Goal: Task Accomplishment & Management: Use online tool/utility

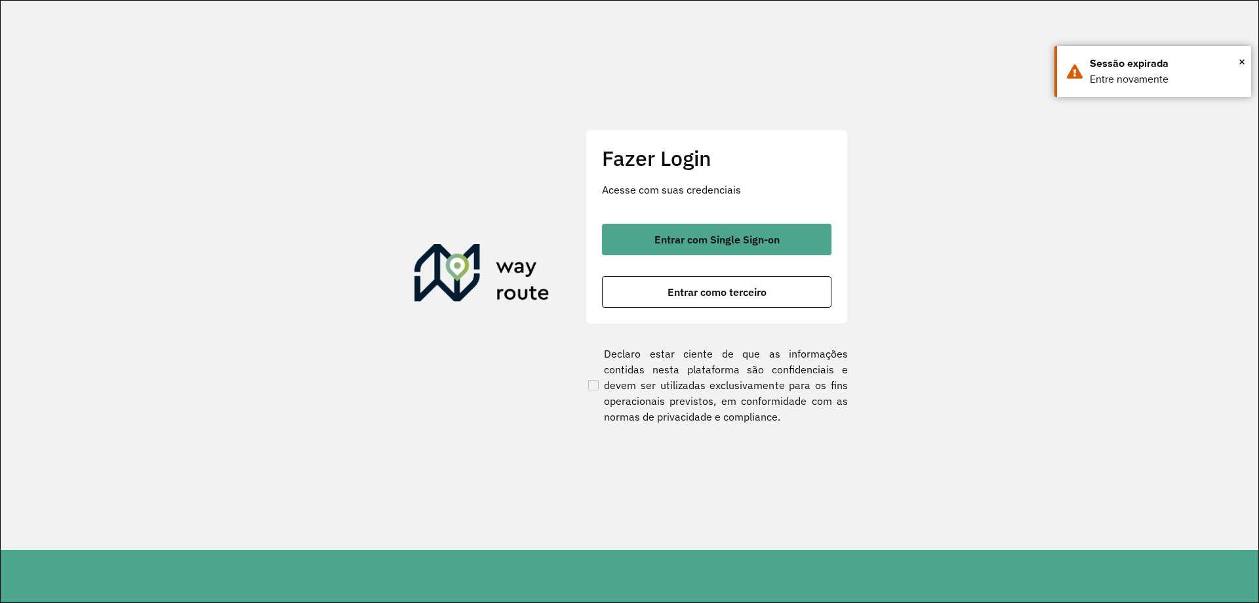
click at [723, 260] on div "Entrar com Single Sign-on Entrar como terceiro" at bounding box center [717, 266] width 230 height 84
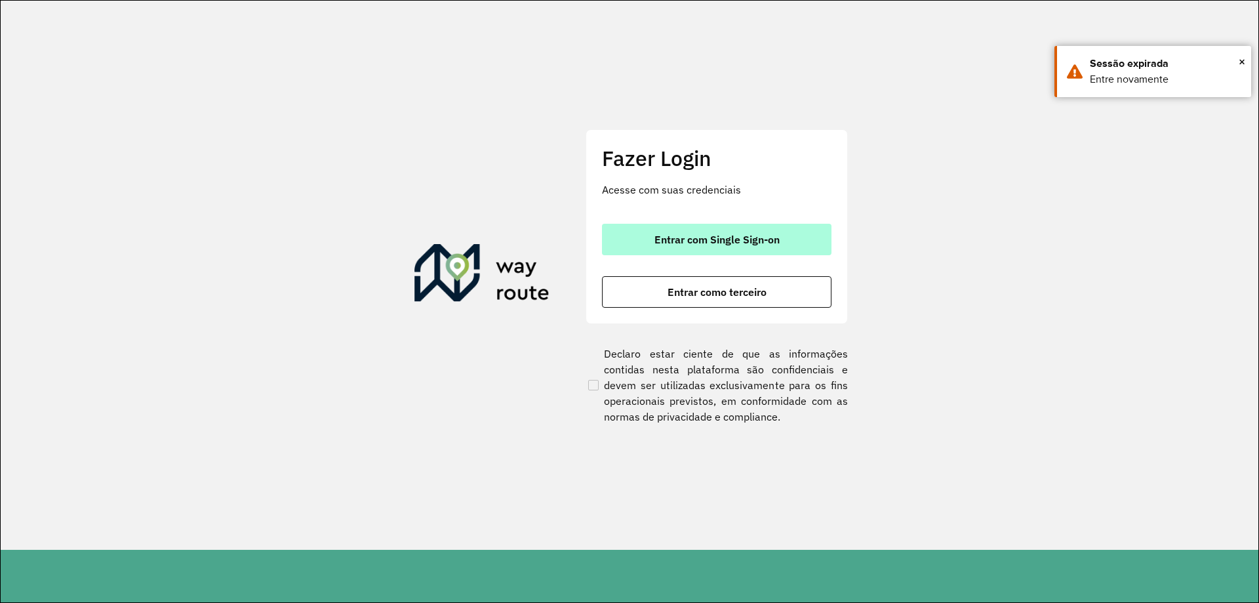
click at [754, 238] on span "Entrar com Single Sign-on" at bounding box center [717, 239] width 125 height 10
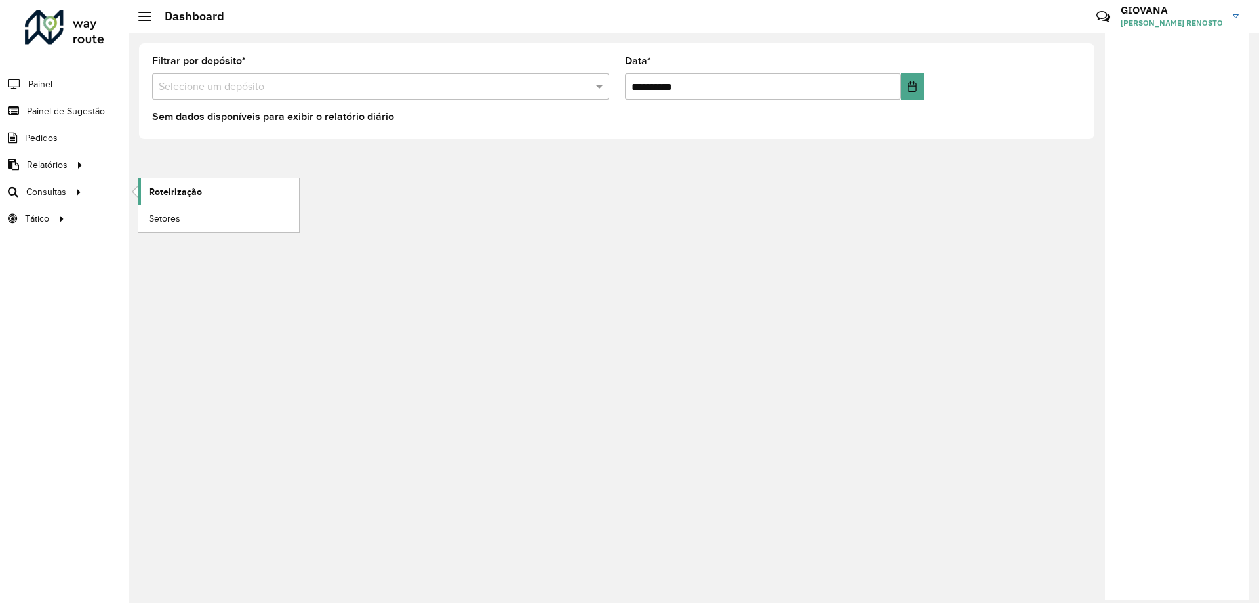
click at [186, 203] on link "Roteirização" at bounding box center [218, 191] width 161 height 26
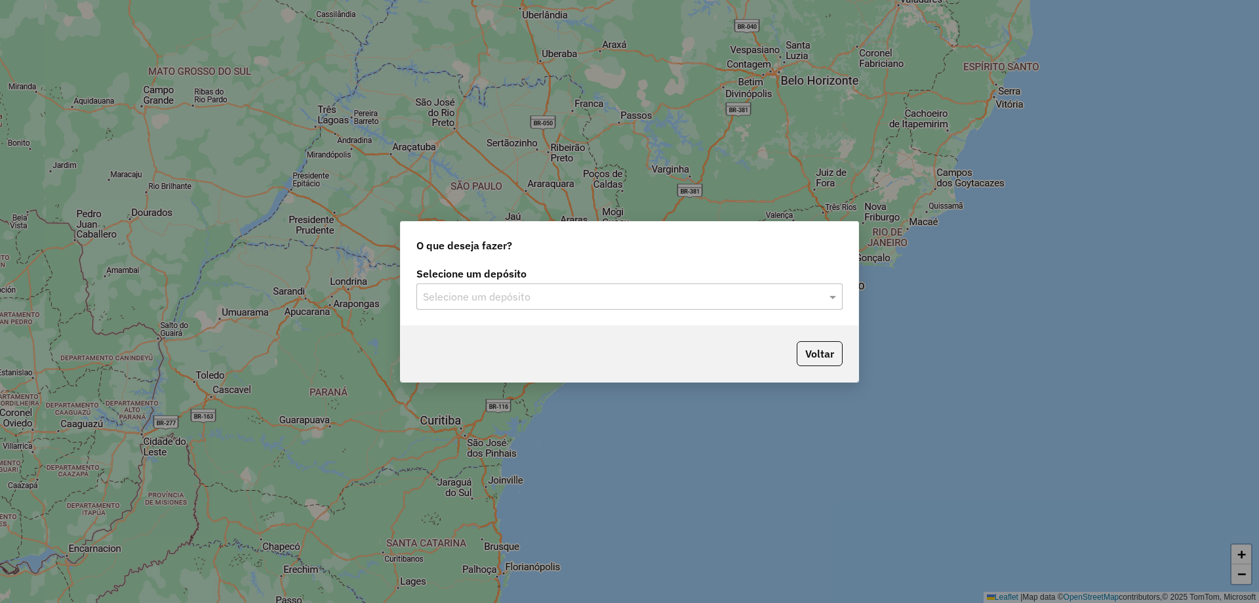
click at [543, 305] on div "Selecione um depósito" at bounding box center [629, 296] width 426 height 26
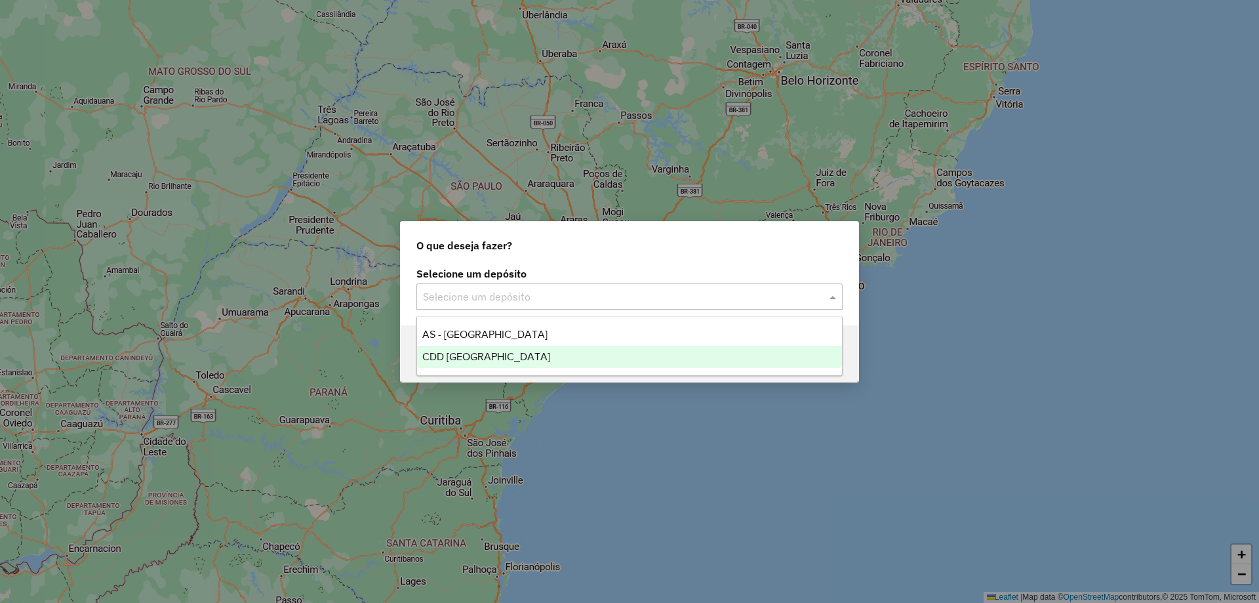
click at [538, 353] on div "CDD [GEOGRAPHIC_DATA]" at bounding box center [629, 357] width 425 height 22
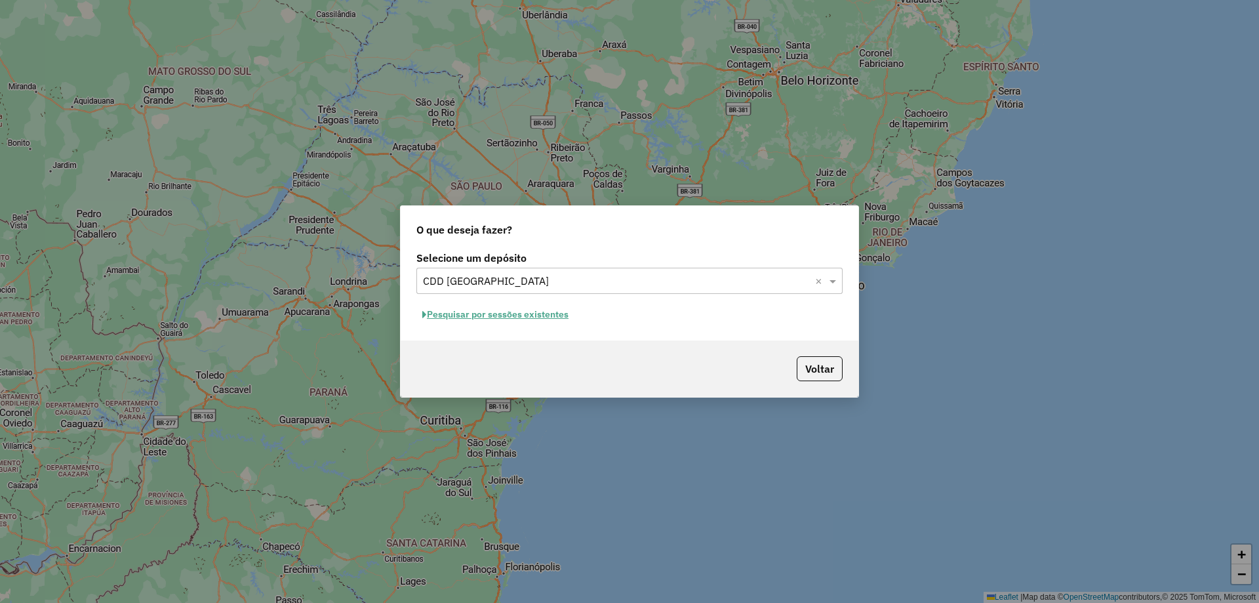
click at [550, 319] on button "Pesquisar por sessões existentes" at bounding box center [495, 314] width 158 height 20
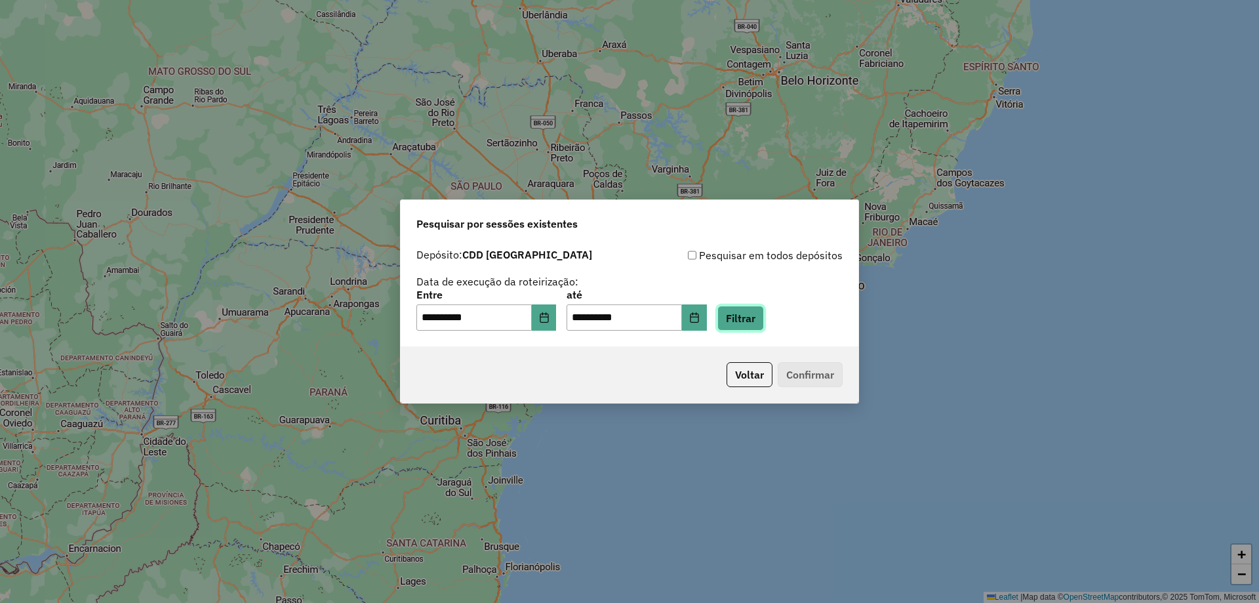
click at [764, 316] on button "Filtrar" at bounding box center [740, 318] width 47 height 25
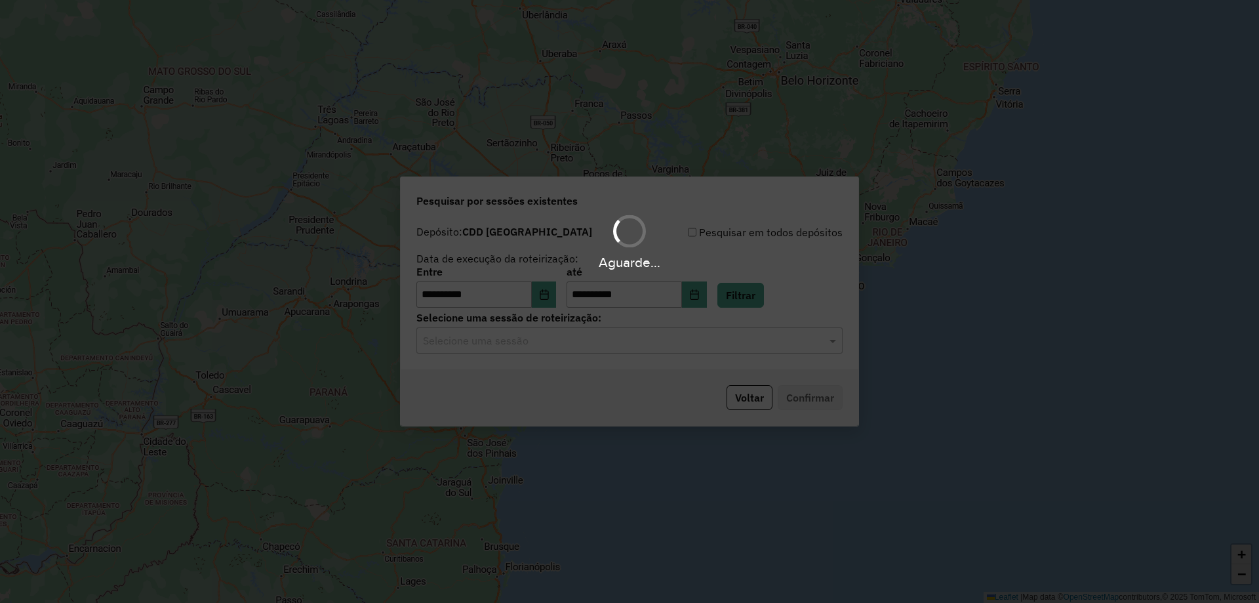
click at [610, 350] on div "Aguarde..." at bounding box center [629, 301] width 1259 height 603
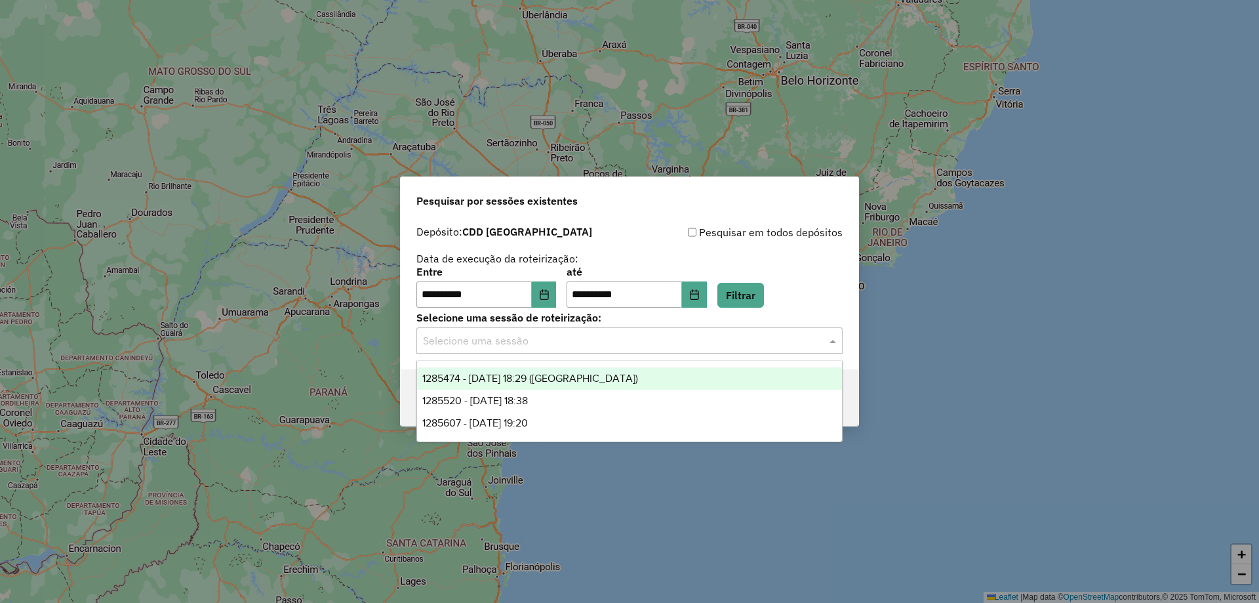
click at [698, 350] on div "Selecione uma sessão" at bounding box center [629, 340] width 426 height 26
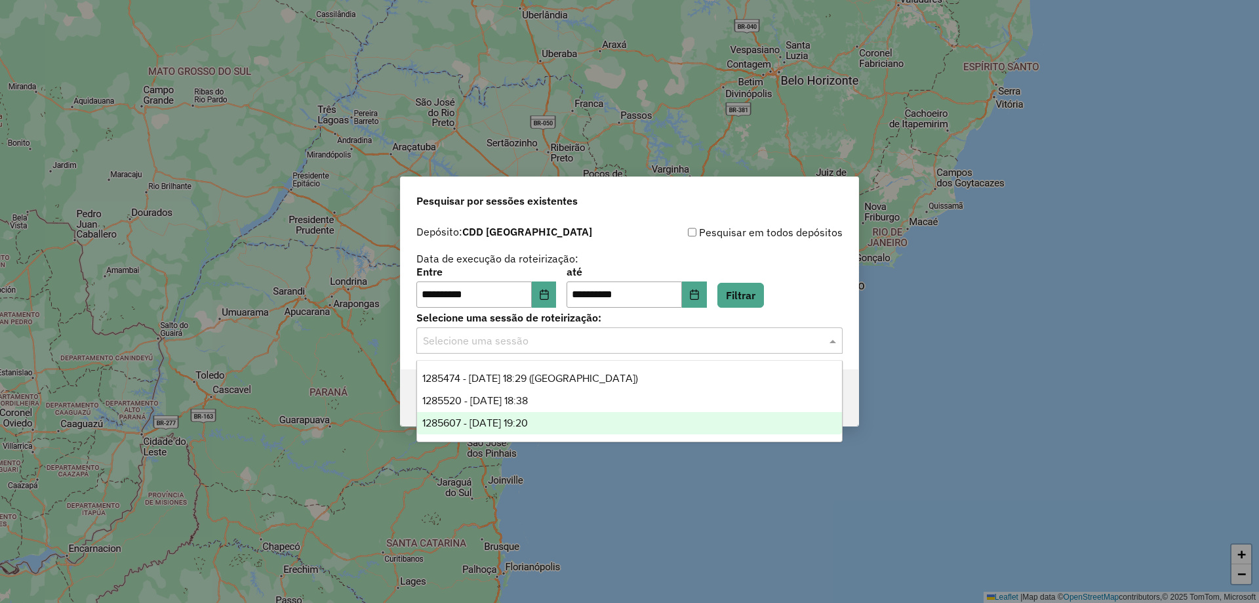
click at [573, 424] on div "1285607 - 30/09/2025 19:20" at bounding box center [629, 423] width 425 height 22
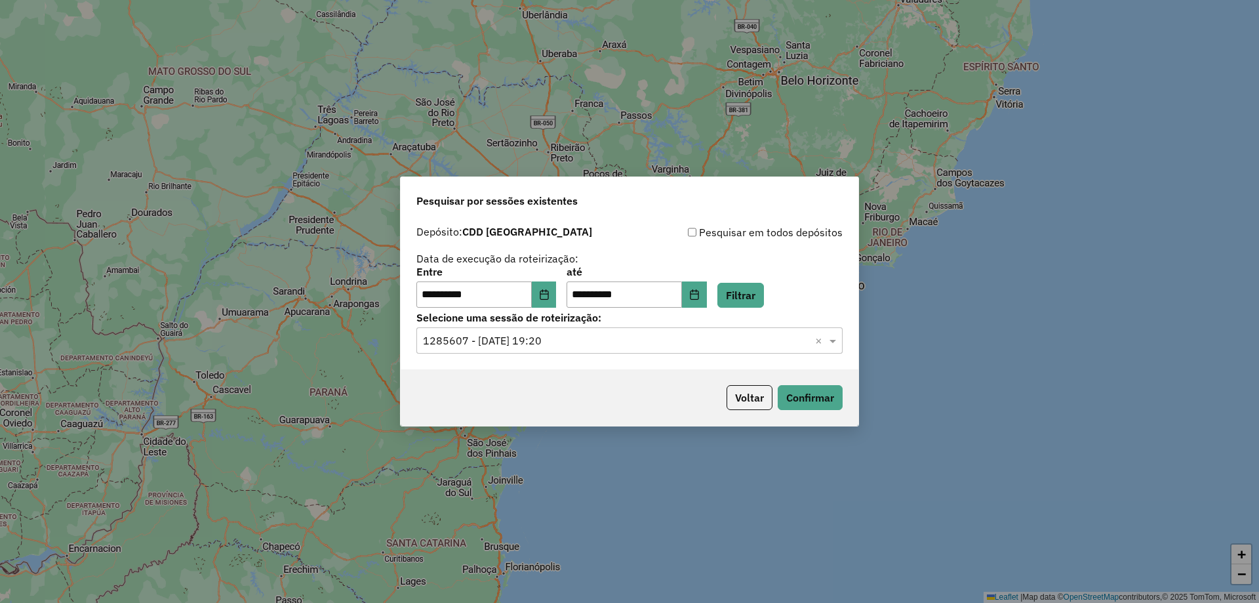
click at [641, 346] on input "text" at bounding box center [616, 341] width 387 height 16
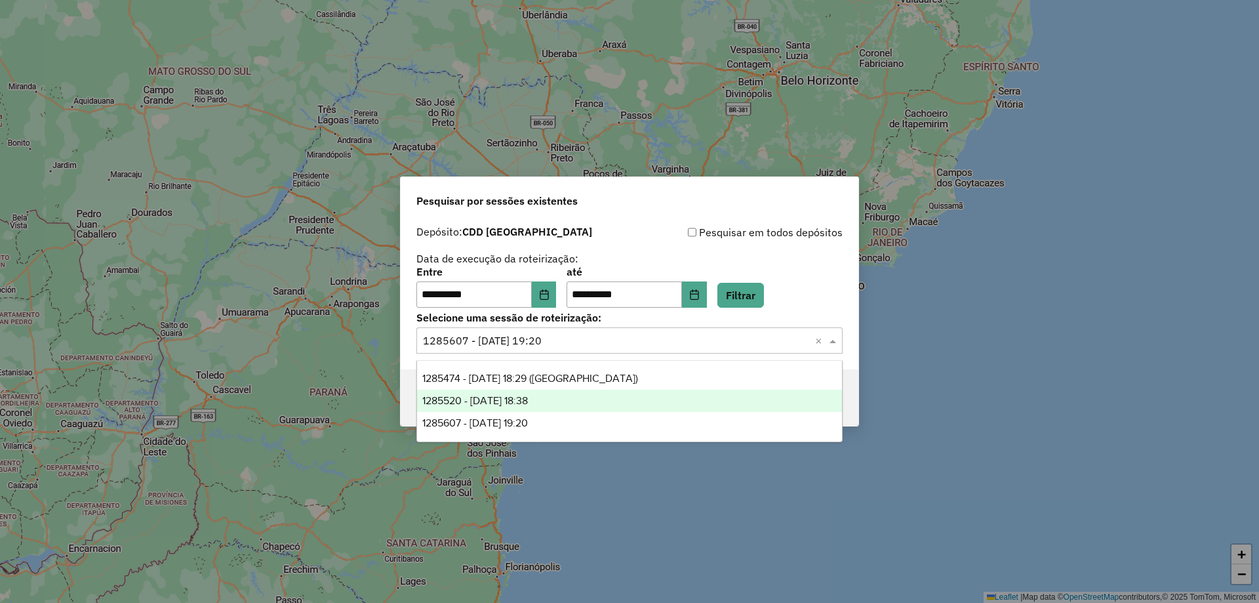
click at [592, 400] on div "1285520 - 30/09/2025 18:38" at bounding box center [629, 401] width 425 height 22
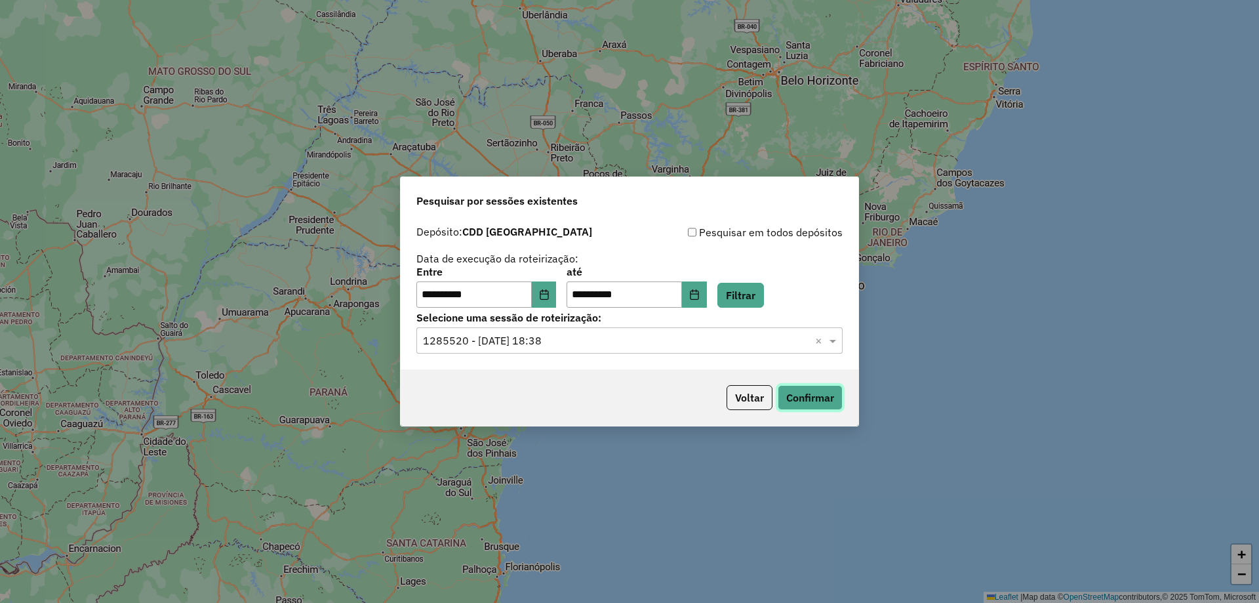
click at [818, 399] on button "Confirmar" at bounding box center [810, 397] width 65 height 25
click at [668, 329] on div "Selecione uma sessão × 1285520 - 30/09/2025 18:38 ×" at bounding box center [629, 340] width 426 height 26
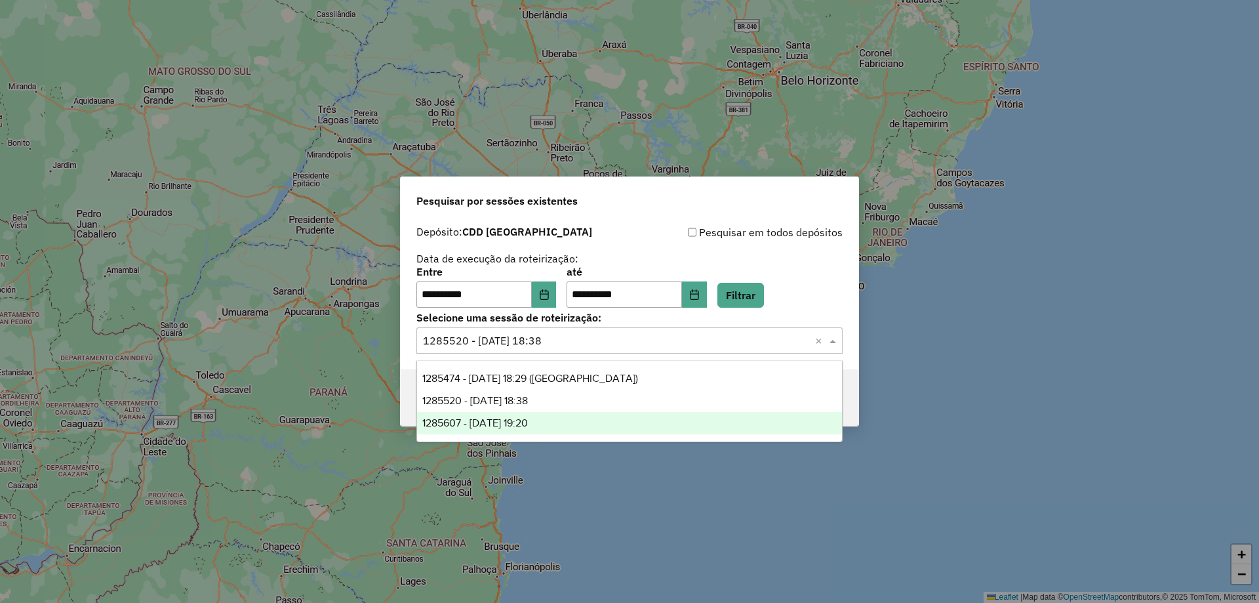
click at [590, 416] on div "1285607 - 30/09/2025 19:20" at bounding box center [629, 423] width 425 height 22
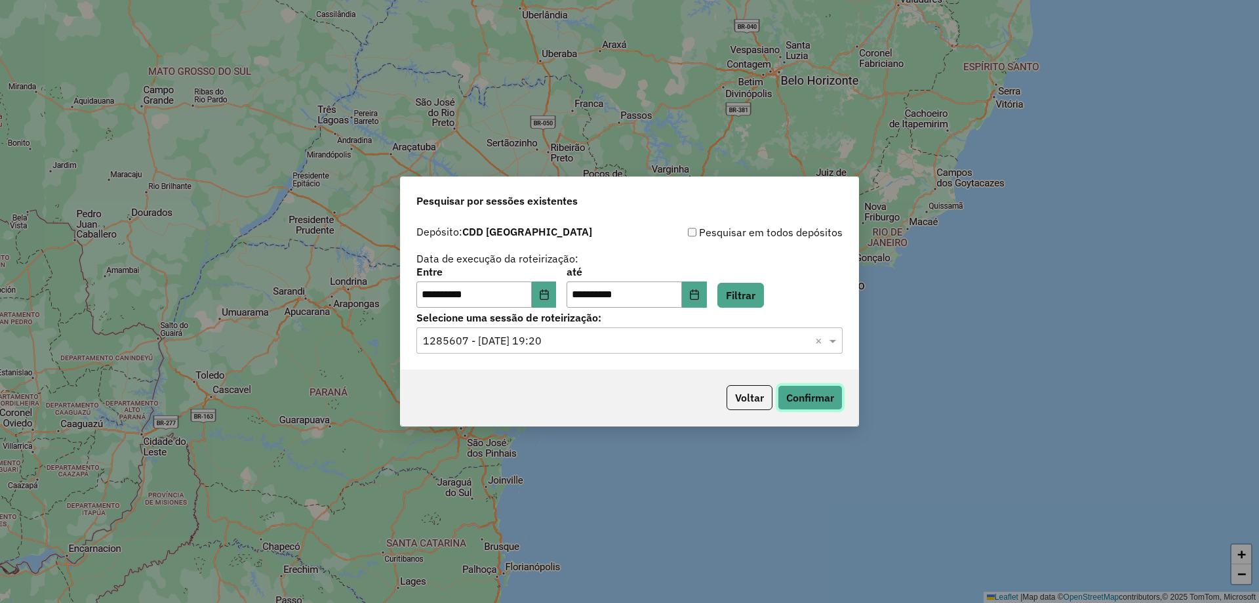
click at [824, 397] on button "Confirmar" at bounding box center [810, 397] width 65 height 25
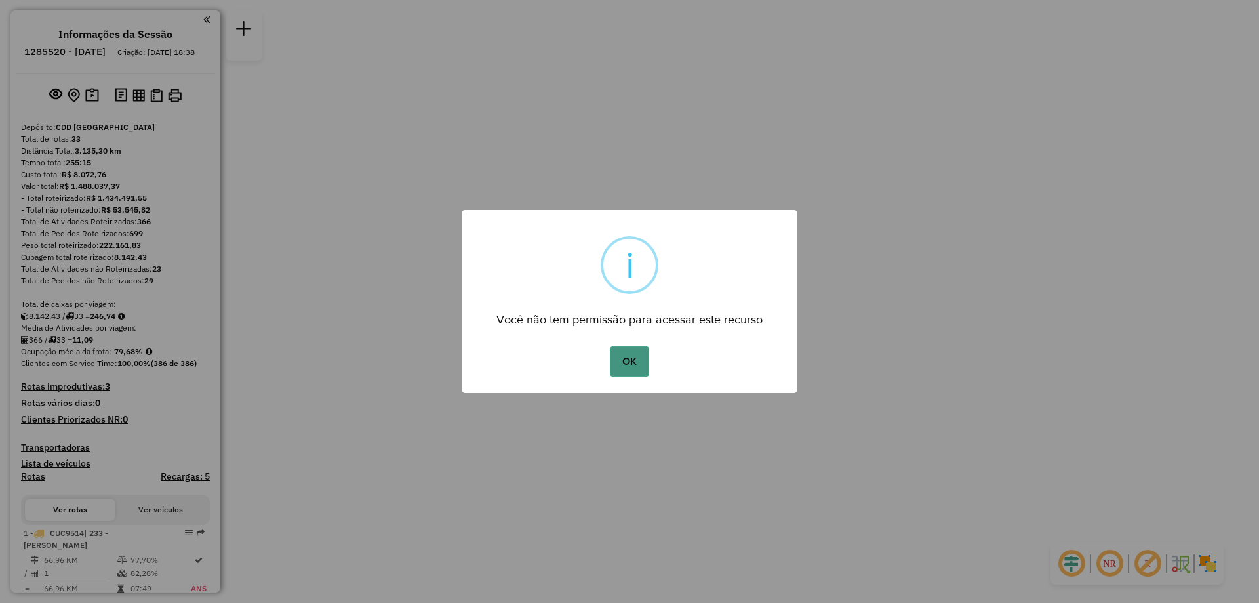
click at [635, 364] on button "OK" at bounding box center [629, 361] width 39 height 30
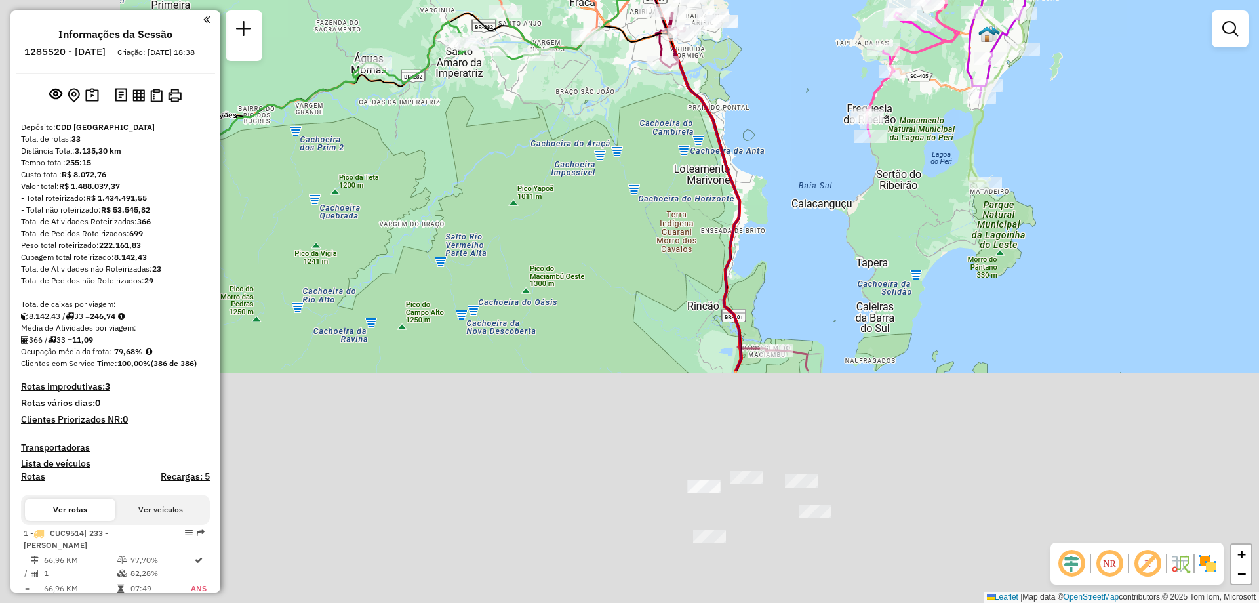
drag, startPoint x: 643, startPoint y: 419, endPoint x: 805, endPoint y: 103, distance: 355.5
click at [805, 103] on div "Janela de atendimento Grade de atendimento Capacidade Transportadoras Veículos …" at bounding box center [629, 301] width 1259 height 603
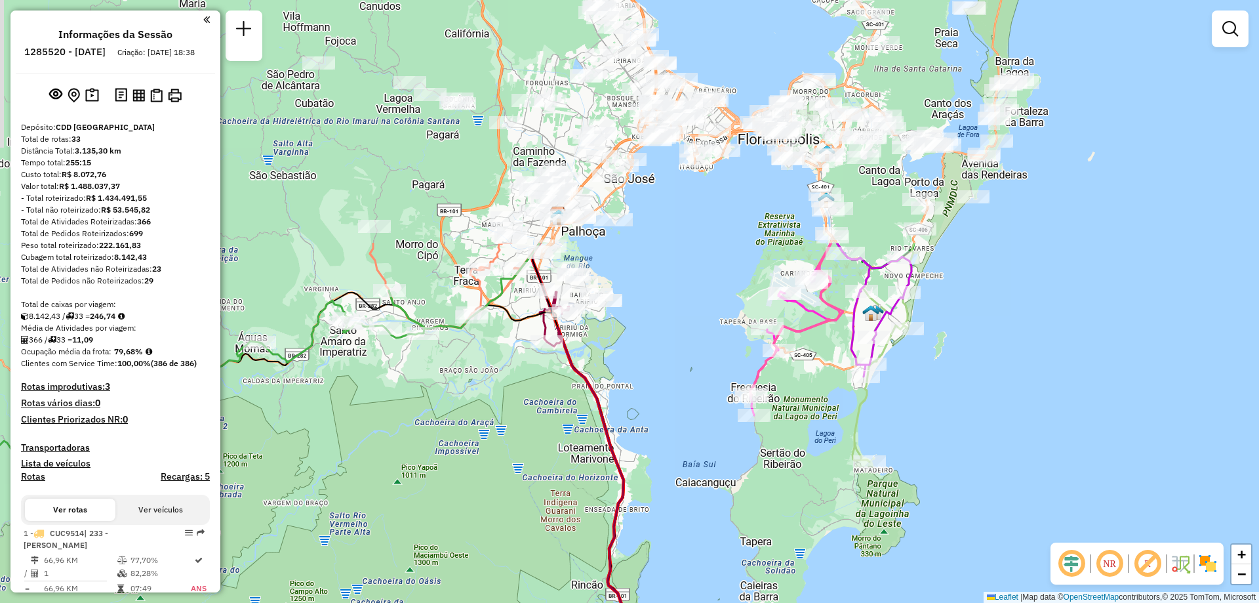
drag, startPoint x: 916, startPoint y: 258, endPoint x: 791, endPoint y: 563, distance: 329.7
click at [791, 563] on div "Janela de atendimento Grade de atendimento Capacidade Transportadoras Veículos …" at bounding box center [629, 301] width 1259 height 603
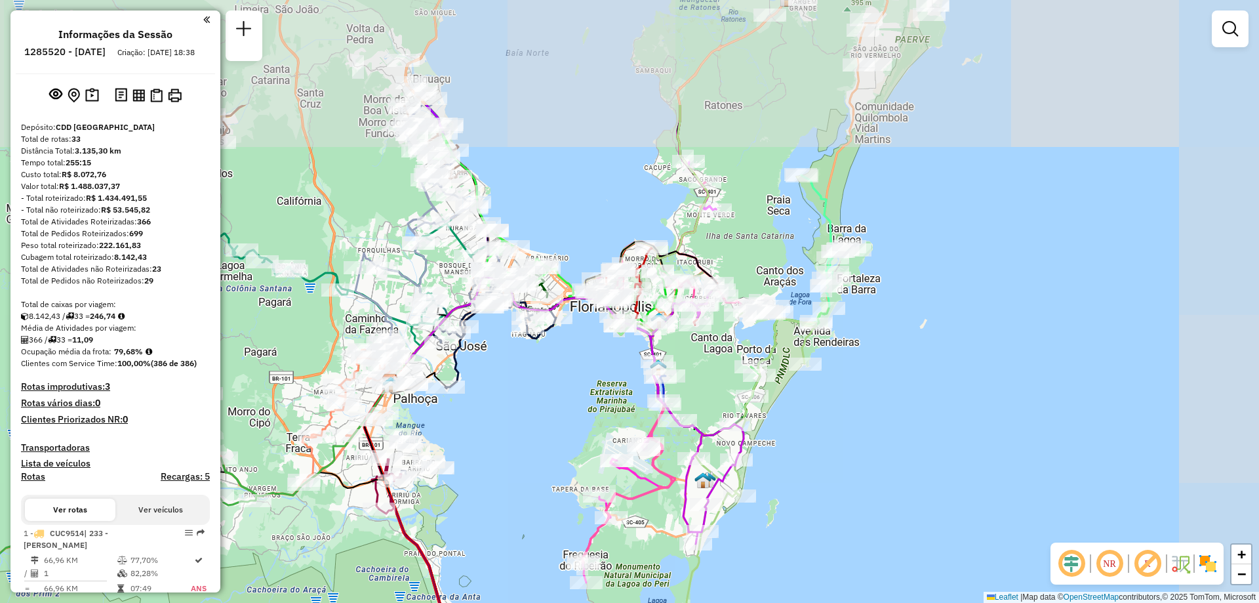
drag, startPoint x: 977, startPoint y: 331, endPoint x: 810, endPoint y: 496, distance: 234.7
click at [810, 496] on div "Janela de atendimento Grade de atendimento Capacidade Transportadoras Veículos …" at bounding box center [629, 301] width 1259 height 603
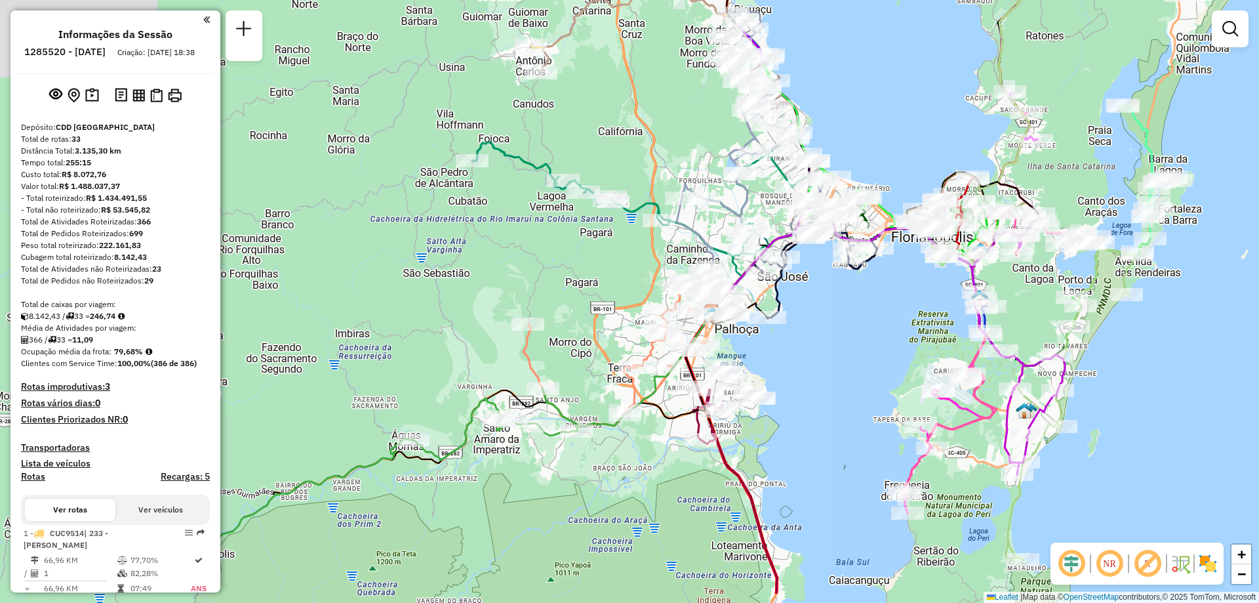
drag, startPoint x: 533, startPoint y: 460, endPoint x: 854, endPoint y: 391, distance: 328.8
click at [854, 391] on div "Janela de atendimento Grade de atendimento Capacidade Transportadoras Veículos …" at bounding box center [629, 301] width 1259 height 603
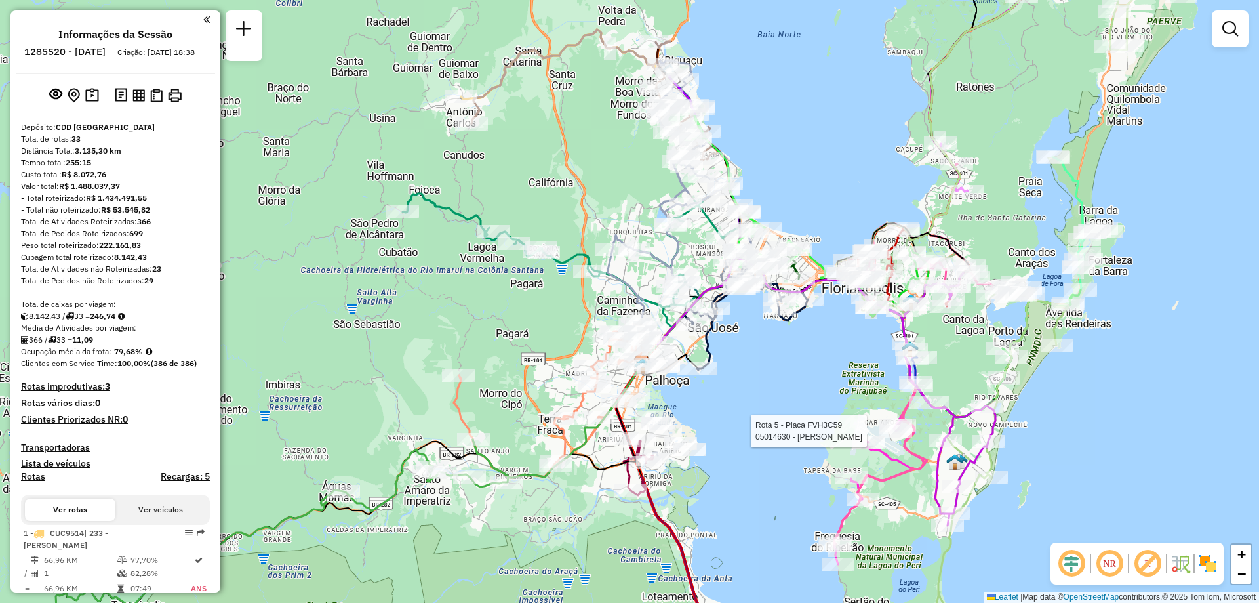
drag, startPoint x: 800, startPoint y: 422, endPoint x: 713, endPoint y: 473, distance: 101.1
click at [727, 473] on div "Rota 5 - Placa FVH3C59 05014630 - LAURO BENEDITO DIAS Janela de atendimento Gra…" at bounding box center [629, 301] width 1259 height 603
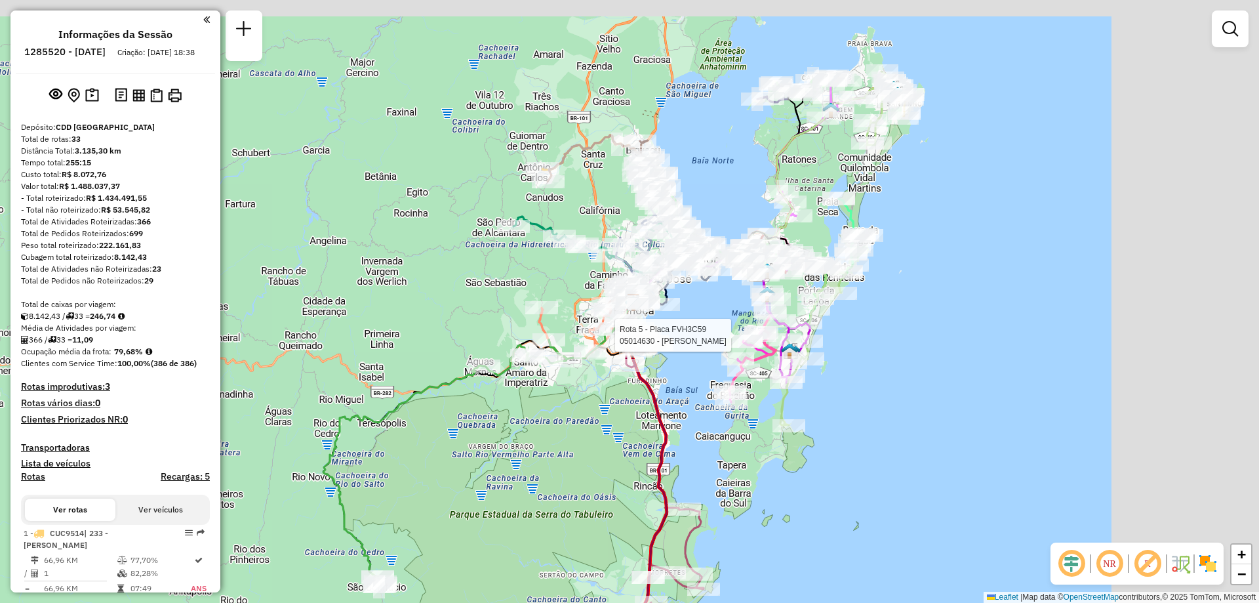
drag, startPoint x: 1092, startPoint y: 365, endPoint x: 658, endPoint y: 356, distance: 434.2
click at [844, 447] on div "Rota 5 - Placa FVH3C59 05014630 - LAURO BENEDITO DIAS Janela de atendimento Gra…" at bounding box center [629, 301] width 1259 height 603
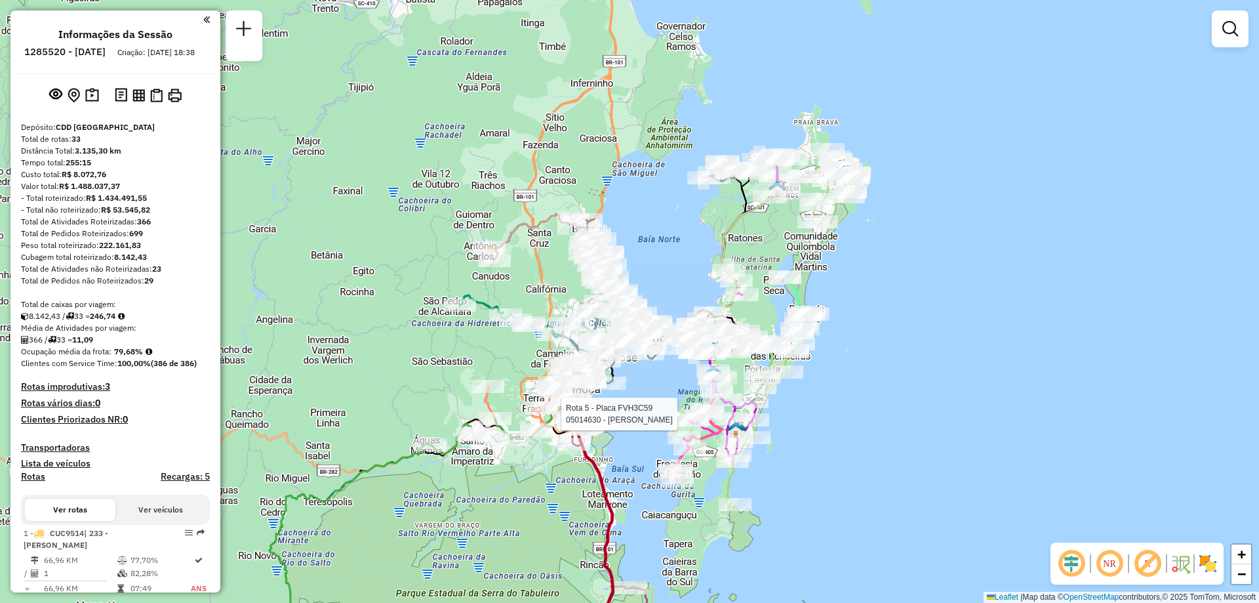
drag, startPoint x: 874, startPoint y: 300, endPoint x: 864, endPoint y: 404, distance: 104.8
click at [864, 404] on div "Rota 5 - Placa FVH3C59 05014630 - LAURO BENEDITO DIAS Janela de atendimento Gra…" at bounding box center [629, 301] width 1259 height 603
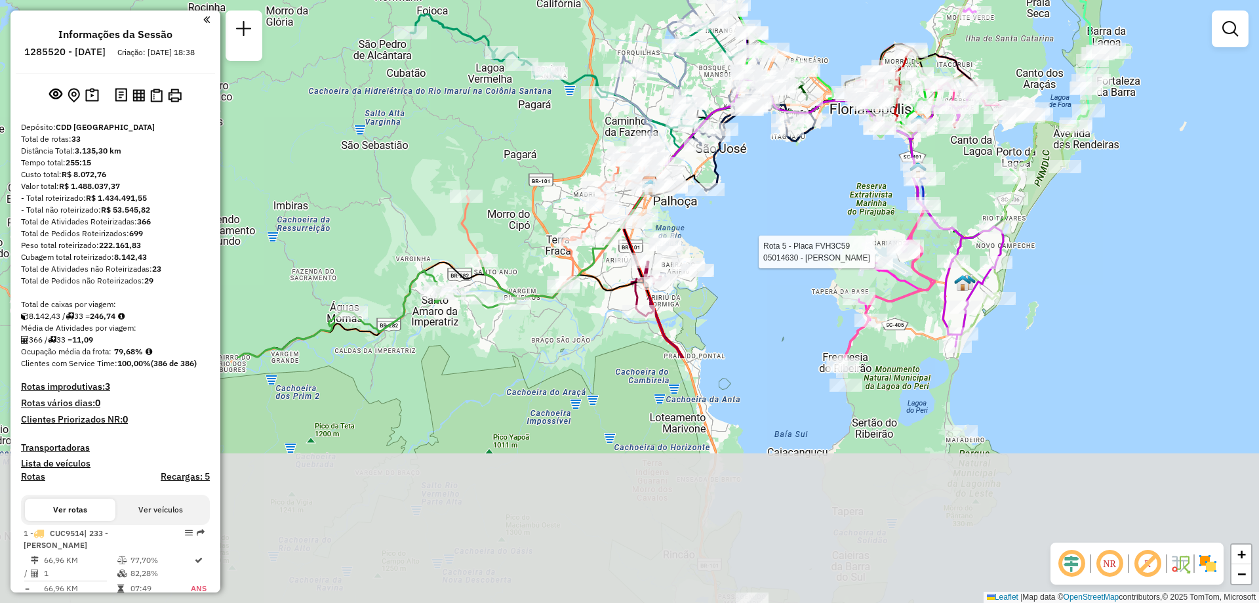
drag, startPoint x: 697, startPoint y: 496, endPoint x: 792, endPoint y: 190, distance: 319.9
click at [792, 190] on div "Rota 5 - Placa FVH3C59 05014630 - LAURO BENEDITO DIAS Janela de atendimento Gra…" at bounding box center [629, 301] width 1259 height 603
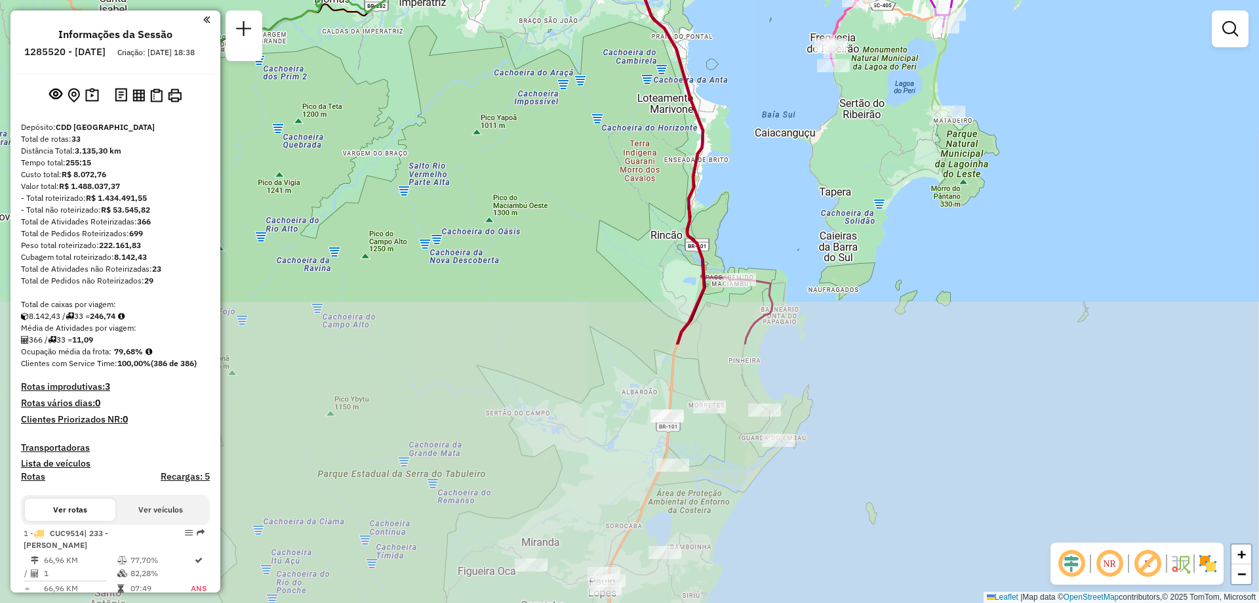
drag, startPoint x: 796, startPoint y: 373, endPoint x: 783, endPoint y: 54, distance: 319.0
click at [783, 54] on div "Rota 5 - Placa FVH3C59 05014630 - LAURO BENEDITO DIAS Rota 4 - Placa RXT2D65 05…" at bounding box center [629, 301] width 1259 height 603
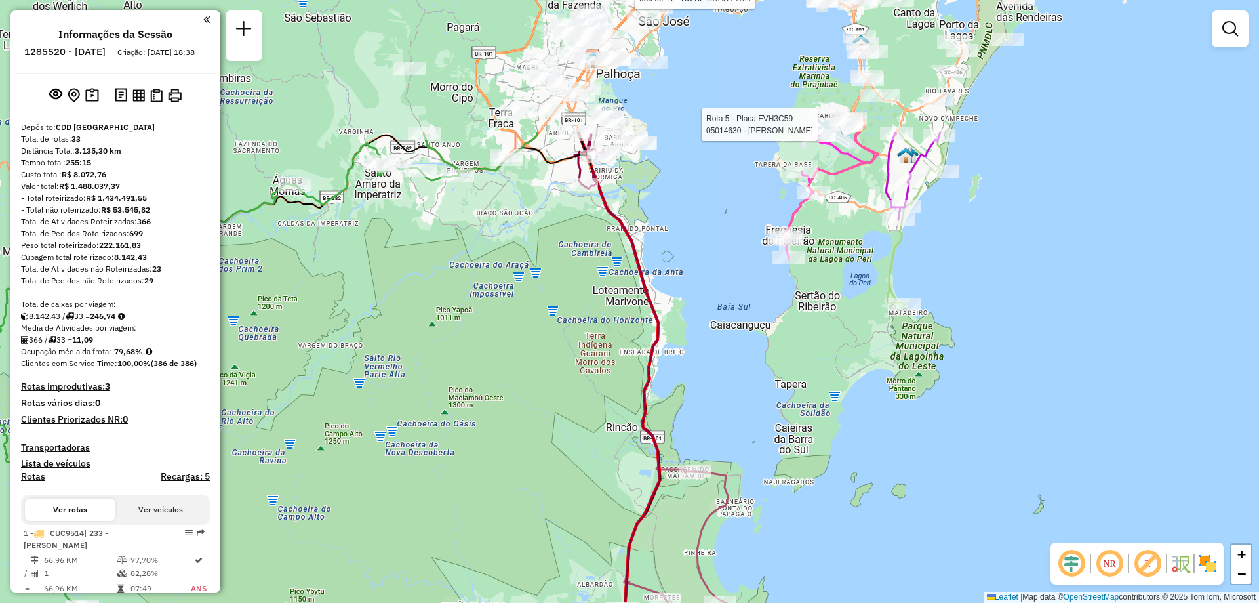
drag, startPoint x: 901, startPoint y: 273, endPoint x: 853, endPoint y: 554, distance: 284.7
click at [853, 554] on div "Rota 5 - Placa FVH3C59 05014630 - LAURO BENEDITO DIAS Rota 4 - Placa RXT2D65 05…" at bounding box center [629, 301] width 1259 height 603
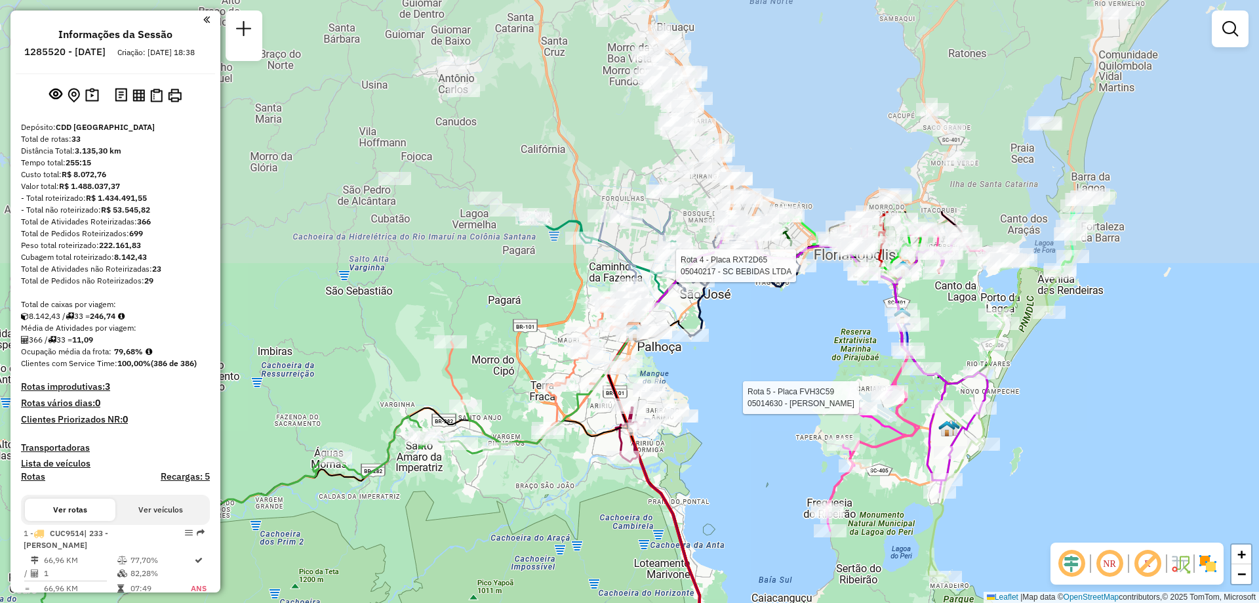
drag, startPoint x: 744, startPoint y: 253, endPoint x: 786, endPoint y: 525, distance: 274.6
click at [786, 525] on div "Rota 5 - Placa FVH3C59 05014630 - LAURO BENEDITO DIAS Rota 4 - Placa RXT2D65 05…" at bounding box center [629, 301] width 1259 height 603
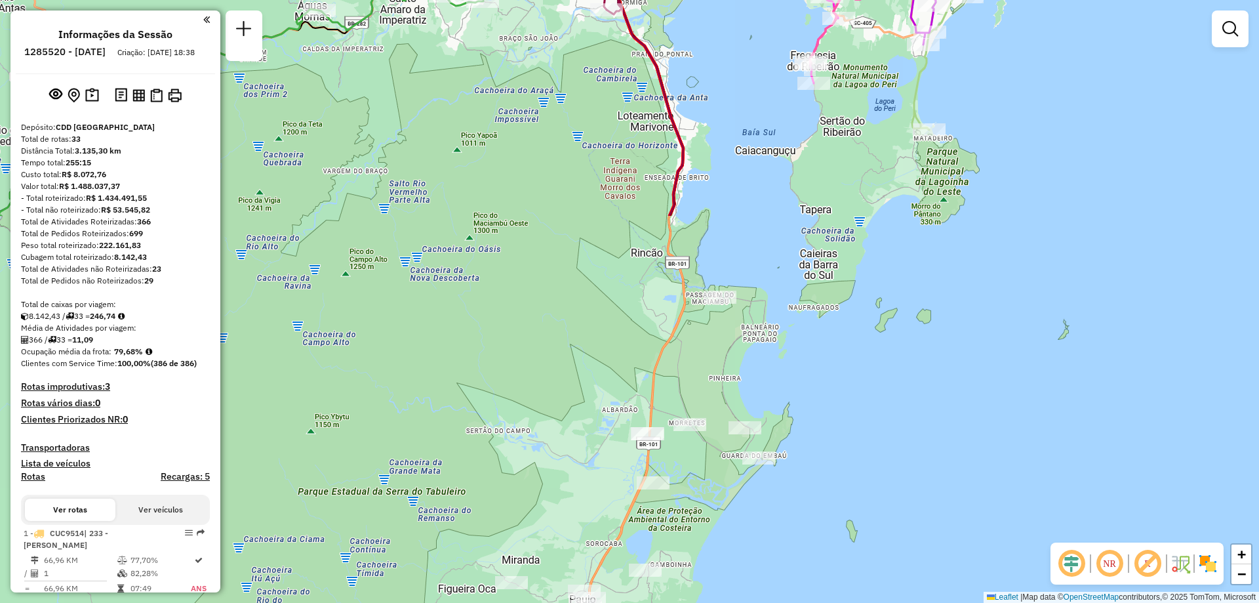
drag, startPoint x: 738, startPoint y: 526, endPoint x: 716, endPoint y: 92, distance: 434.1
click at [717, 50] on div "Rota 5 - Placa FVH3C59 05014630 - LAURO BENEDITO DIAS Rota 4 - Placa RXT2D65 05…" at bounding box center [629, 301] width 1259 height 603
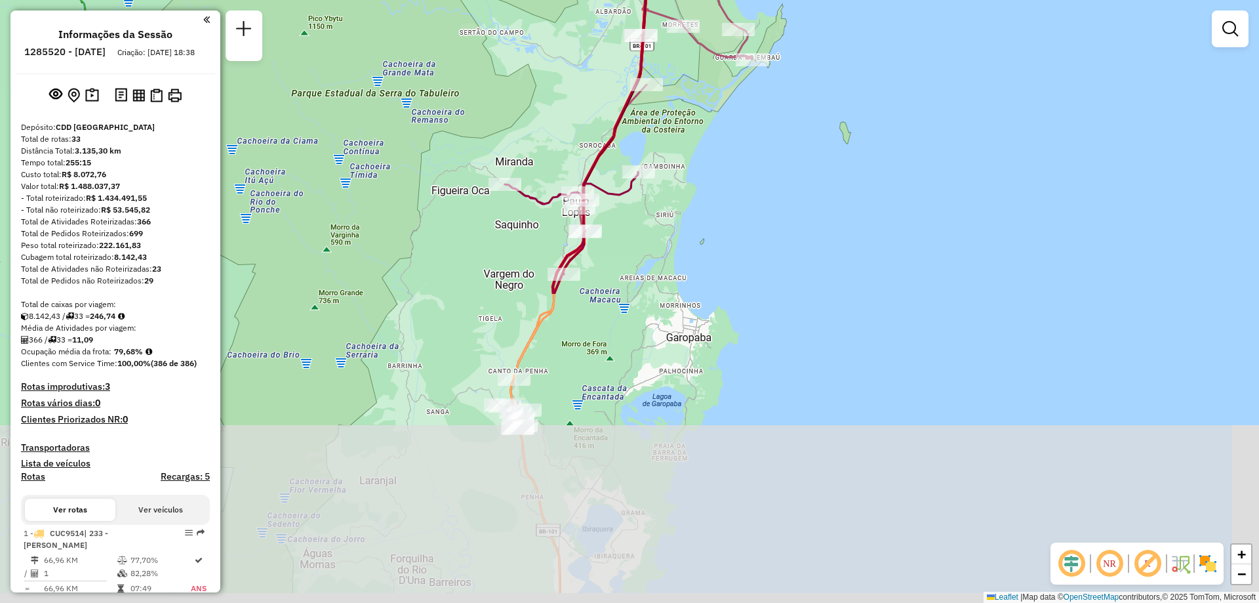
drag, startPoint x: 800, startPoint y: 346, endPoint x: 798, endPoint y: 20, distance: 325.9
click at [798, 20] on div "Rota 5 - Placa FVH3C59 05014630 - LAURO BENEDITO DIAS Rota 4 - Placa RXT2D65 05…" at bounding box center [629, 301] width 1259 height 603
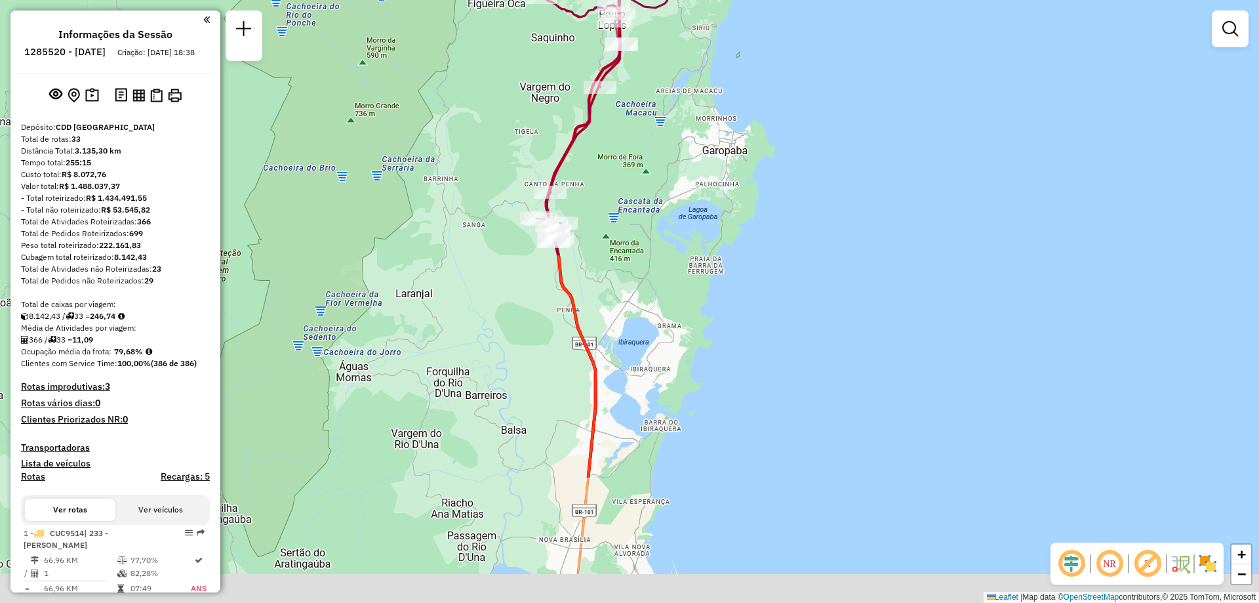
drag, startPoint x: 759, startPoint y: 359, endPoint x: 765, endPoint y: 205, distance: 154.3
click at [796, 173] on div "Rota 5 - Placa FVH3C59 05014630 - LAURO BENEDITO DIAS Rota 4 - Placa RXT2D65 05…" at bounding box center [629, 301] width 1259 height 603
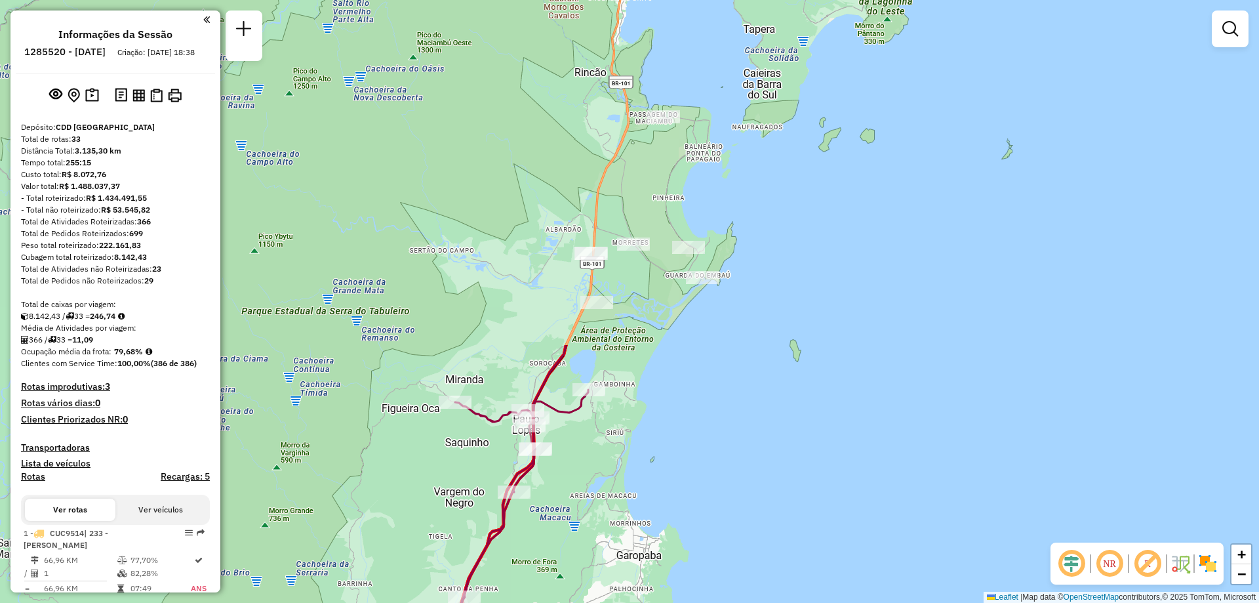
drag, startPoint x: 898, startPoint y: 83, endPoint x: 811, endPoint y: 504, distance: 430.7
click at [811, 504] on div "Rota 5 - Placa FVH3C59 05014630 - LAURO BENEDITO DIAS Rota 4 - Placa RXT2D65 05…" at bounding box center [629, 301] width 1259 height 603
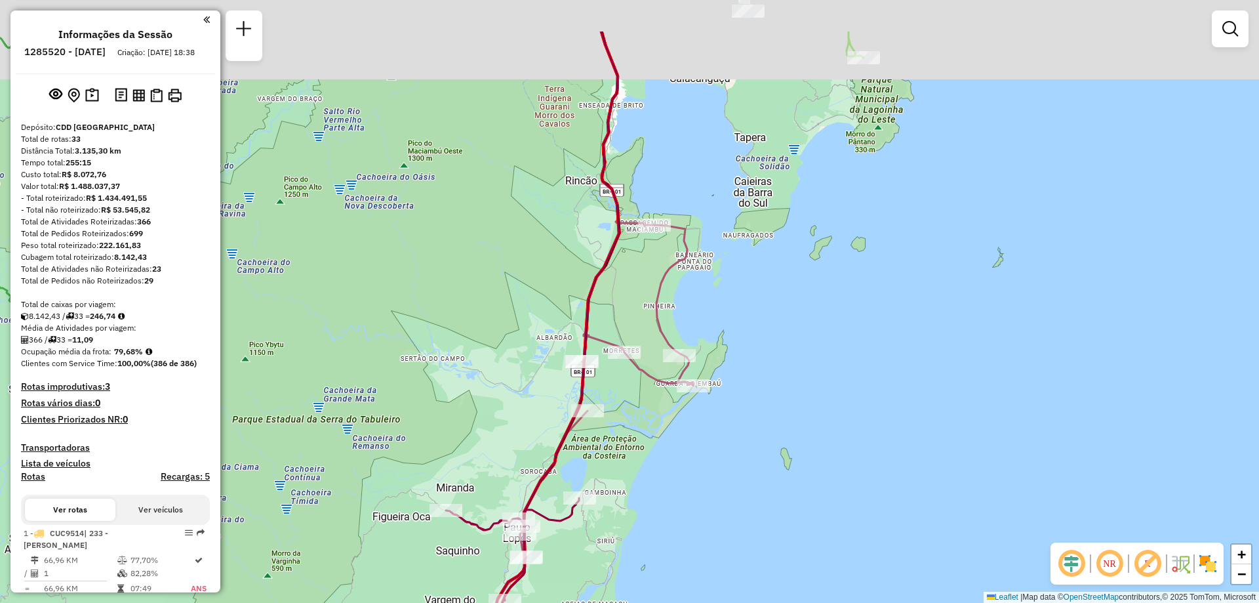
drag, startPoint x: 843, startPoint y: 331, endPoint x: 827, endPoint y: 482, distance: 151.7
click at [827, 482] on div "Rota 5 - Placa FVH3C59 05014630 - LAURO BENEDITO DIAS Rota 4 - Placa RXT2D65 05…" at bounding box center [629, 301] width 1259 height 603
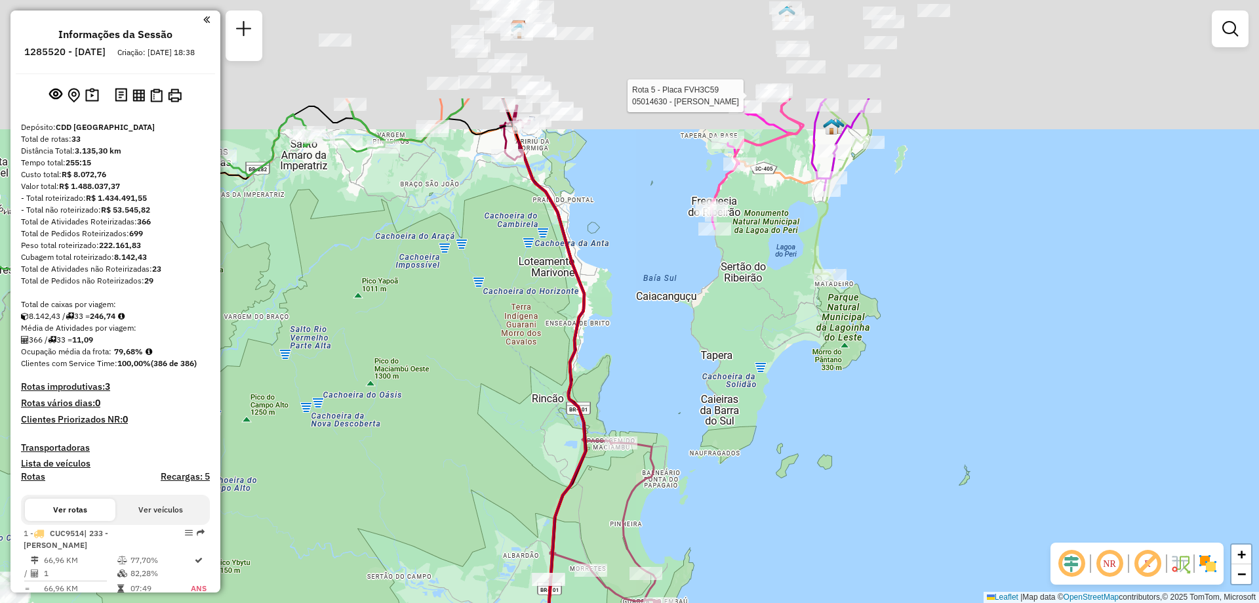
drag, startPoint x: 890, startPoint y: 353, endPoint x: 866, endPoint y: 512, distance: 160.6
click at [866, 512] on div "Rota 5 - Placa FVH3C59 05014630 - LAURO BENEDITO DIAS Rota 4 - Placa RXT2D65 05…" at bounding box center [629, 301] width 1259 height 603
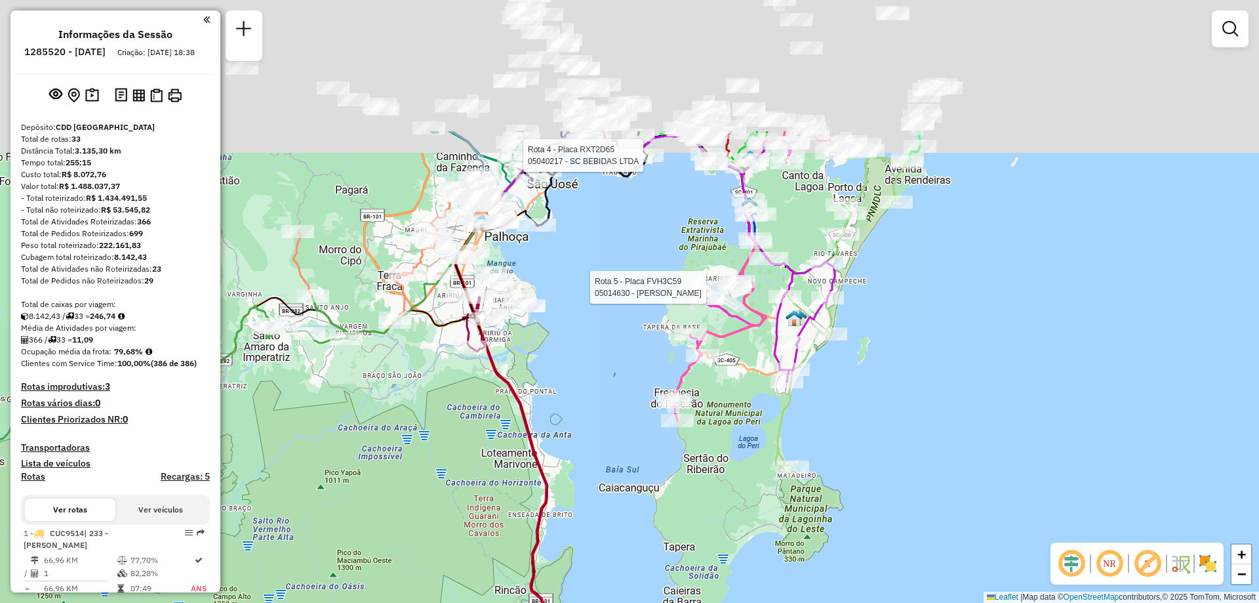
drag, startPoint x: 1015, startPoint y: 251, endPoint x: 978, endPoint y: 442, distance: 195.1
click at [978, 442] on div "Rota 5 - Placa FVH3C59 05014630 - LAURO BENEDITO DIAS Rota 4 - Placa RXT2D65 05…" at bounding box center [629, 301] width 1259 height 603
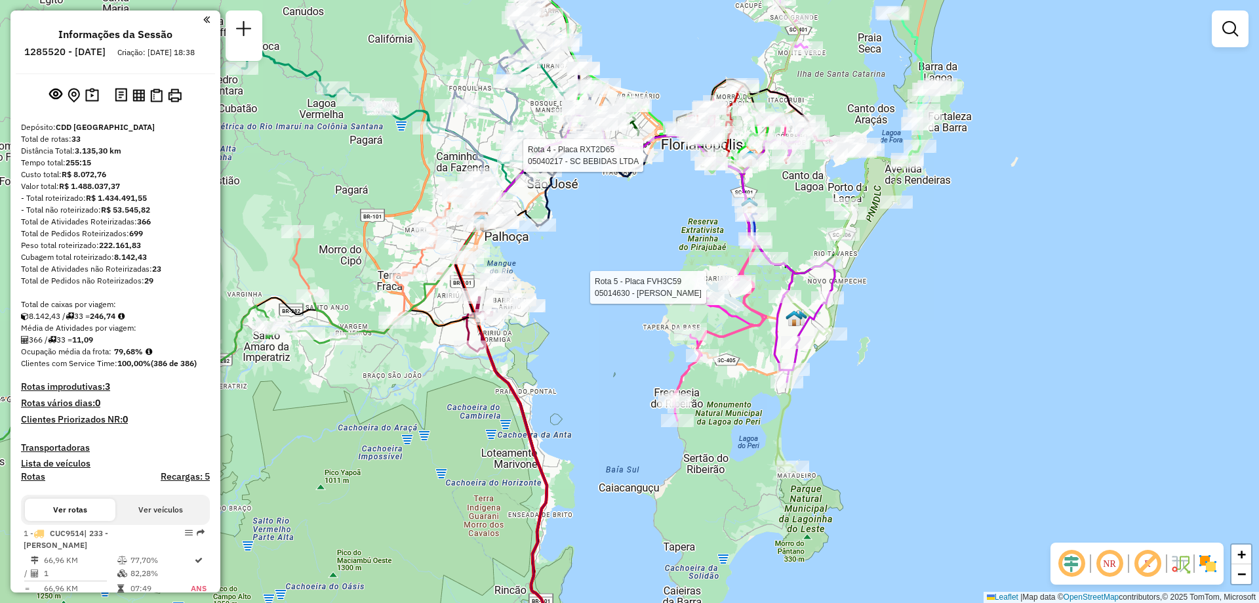
click at [983, 351] on div "Rota 5 - Placa FVH3C59 05014630 - LAURO BENEDITO DIAS Rota 4 - Placa RXT2D65 05…" at bounding box center [629, 301] width 1259 height 603
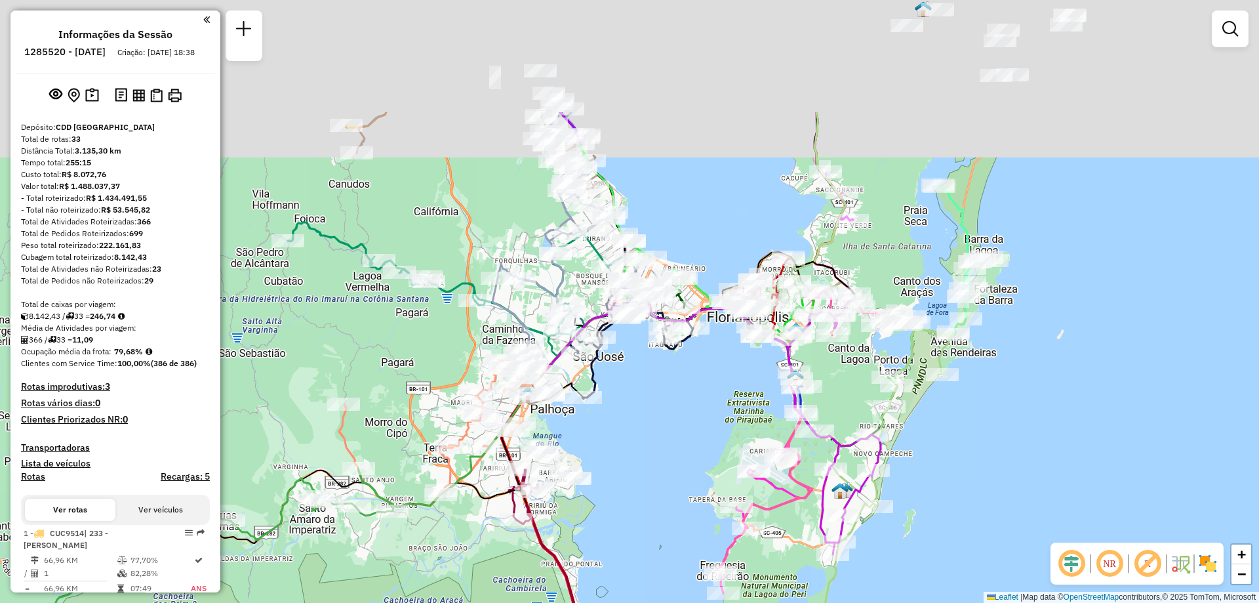
drag, startPoint x: 996, startPoint y: 273, endPoint x: 1042, endPoint y: 451, distance: 183.6
click at [1042, 451] on div "Janela de atendimento Grade de atendimento Capacidade Transportadoras Veículos …" at bounding box center [629, 301] width 1259 height 603
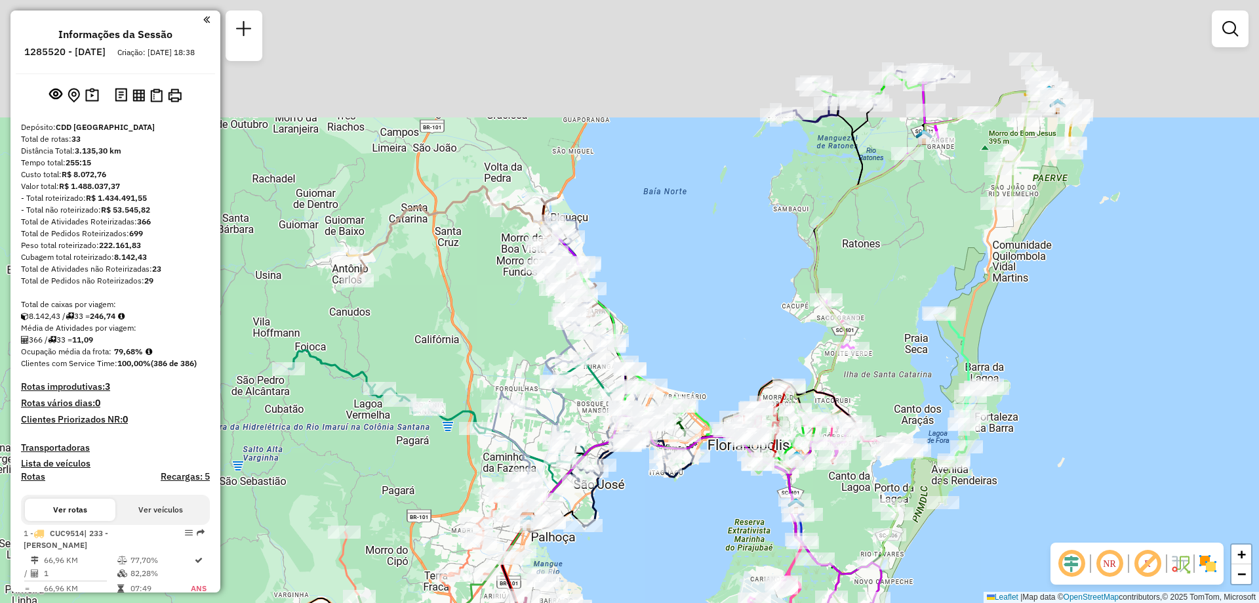
drag, startPoint x: 1077, startPoint y: 260, endPoint x: 1076, endPoint y: 388, distance: 127.9
click at [1076, 388] on div "Janela de atendimento Grade de atendimento Capacidade Transportadoras Veículos …" at bounding box center [629, 301] width 1259 height 603
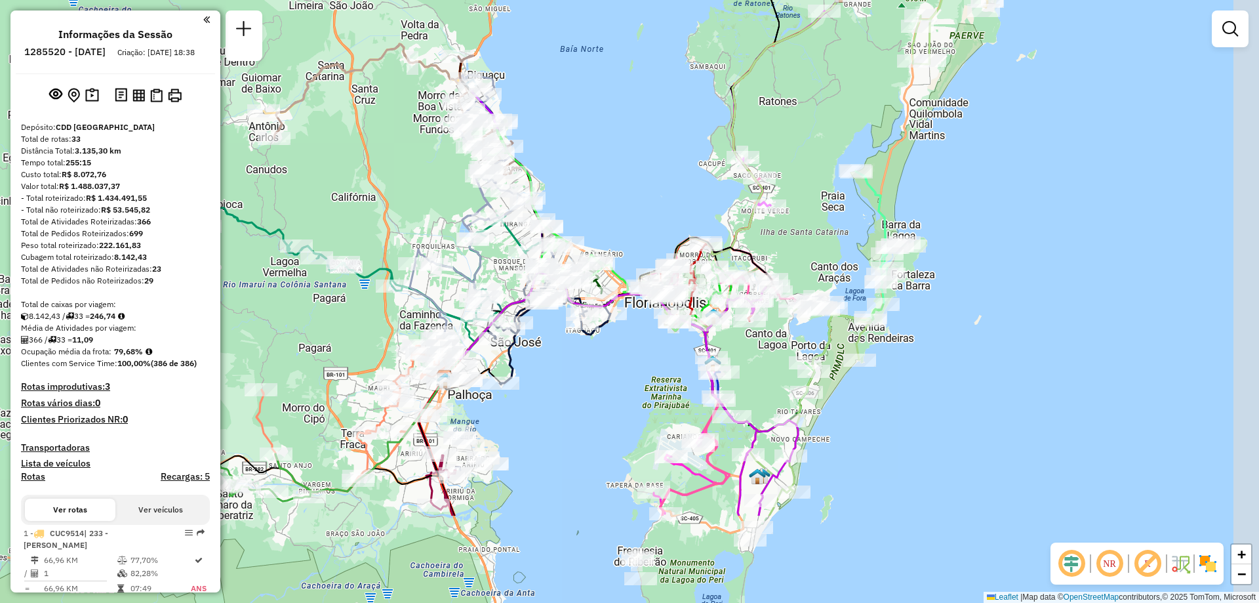
drag, startPoint x: 1078, startPoint y: 351, endPoint x: 997, endPoint y: 203, distance: 169.1
click at [997, 203] on div "Janela de atendimento Grade de atendimento Capacidade Transportadoras Veículos …" at bounding box center [629, 301] width 1259 height 603
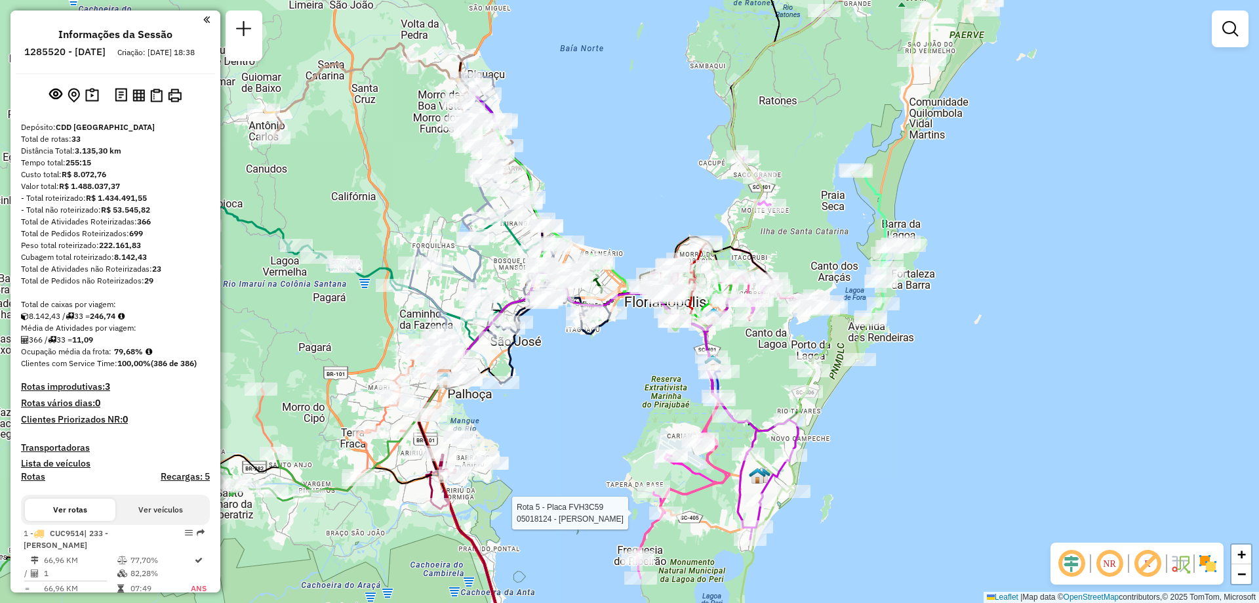
select select "**********"
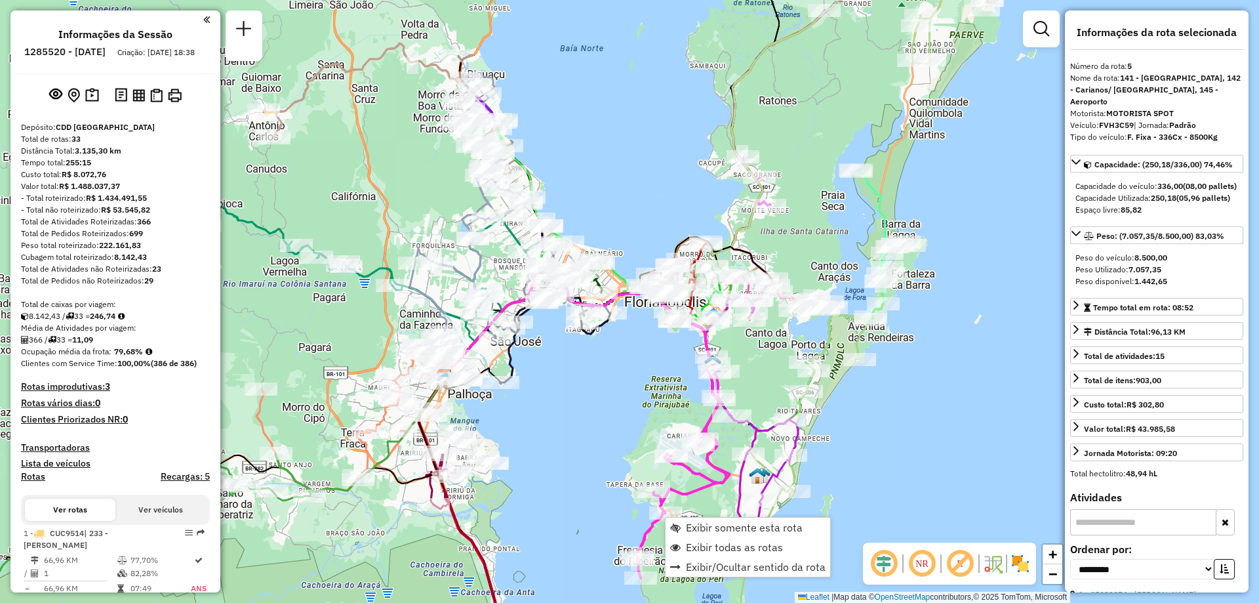
scroll to position [808, 0]
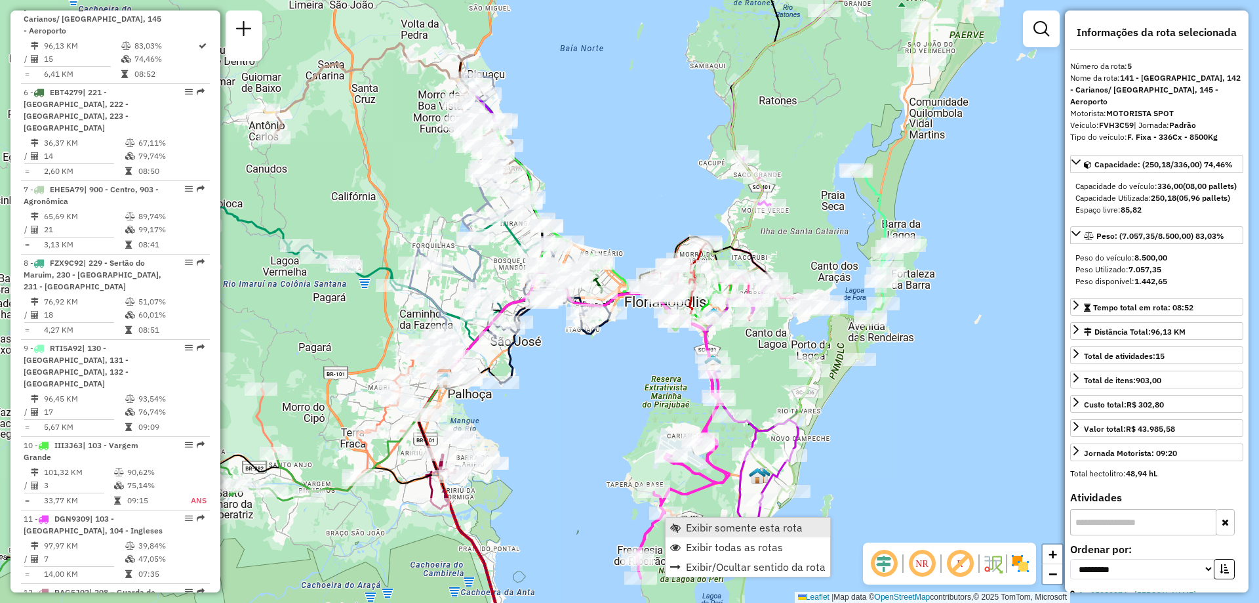
click at [710, 523] on span "Exibir somente esta rota" at bounding box center [744, 527] width 117 height 10
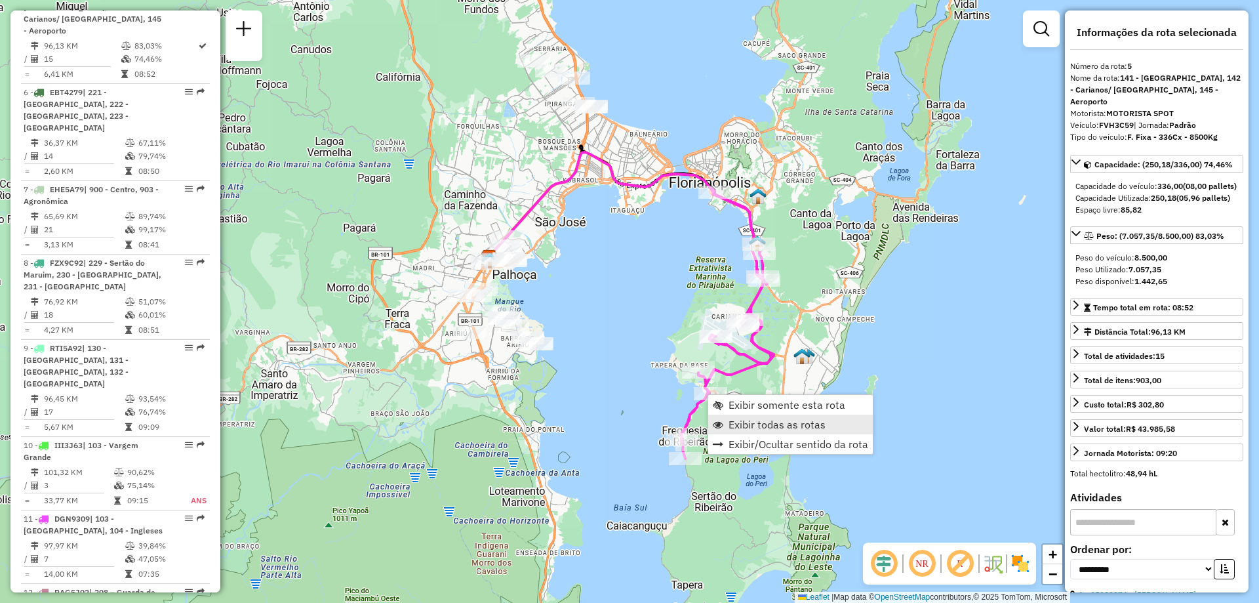
click at [746, 424] on span "Exibir todas as rotas" at bounding box center [777, 424] width 97 height 10
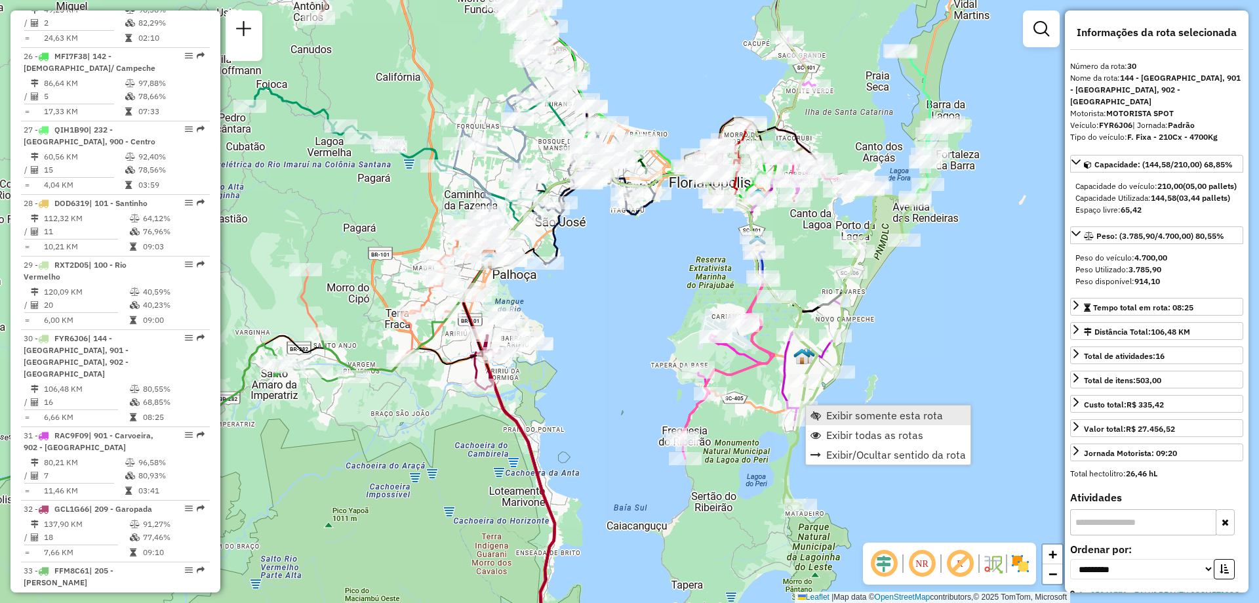
scroll to position [2644, 0]
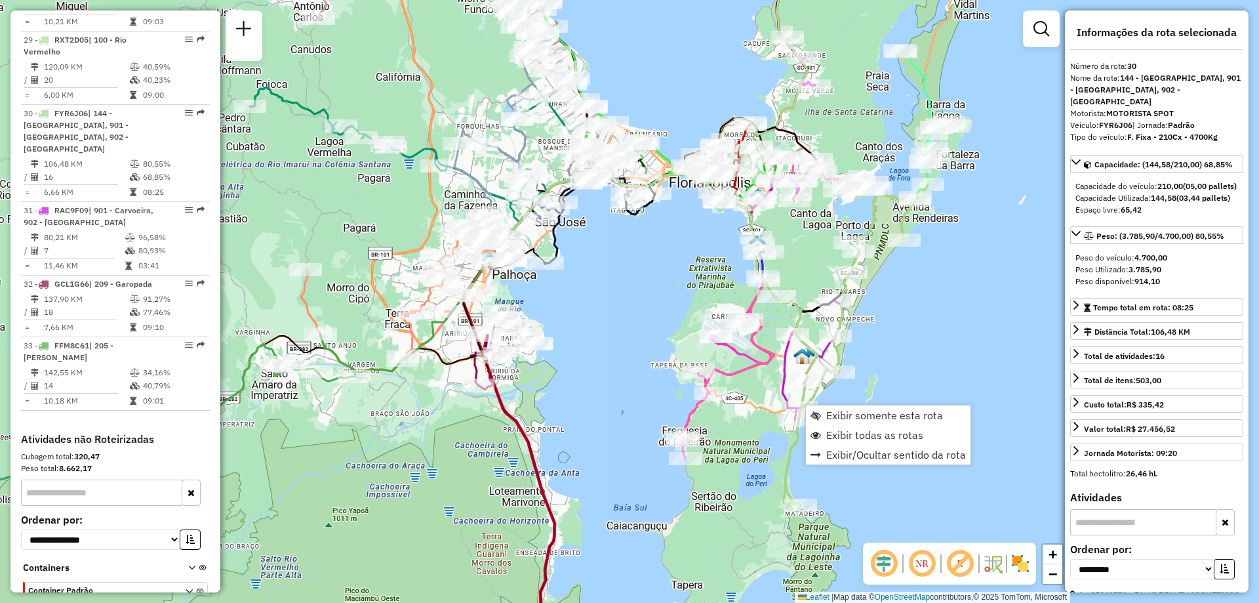
click at [837, 404] on div "Janela de atendimento Grade de atendimento Capacidade Transportadoras Veículos …" at bounding box center [629, 301] width 1259 height 603
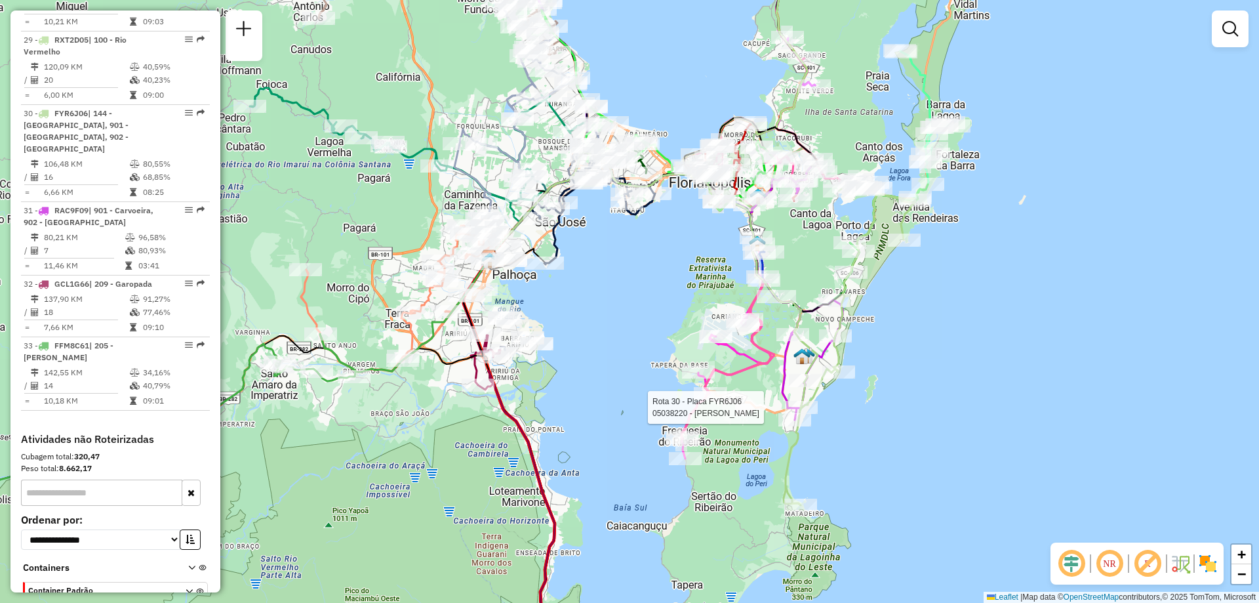
select select "**********"
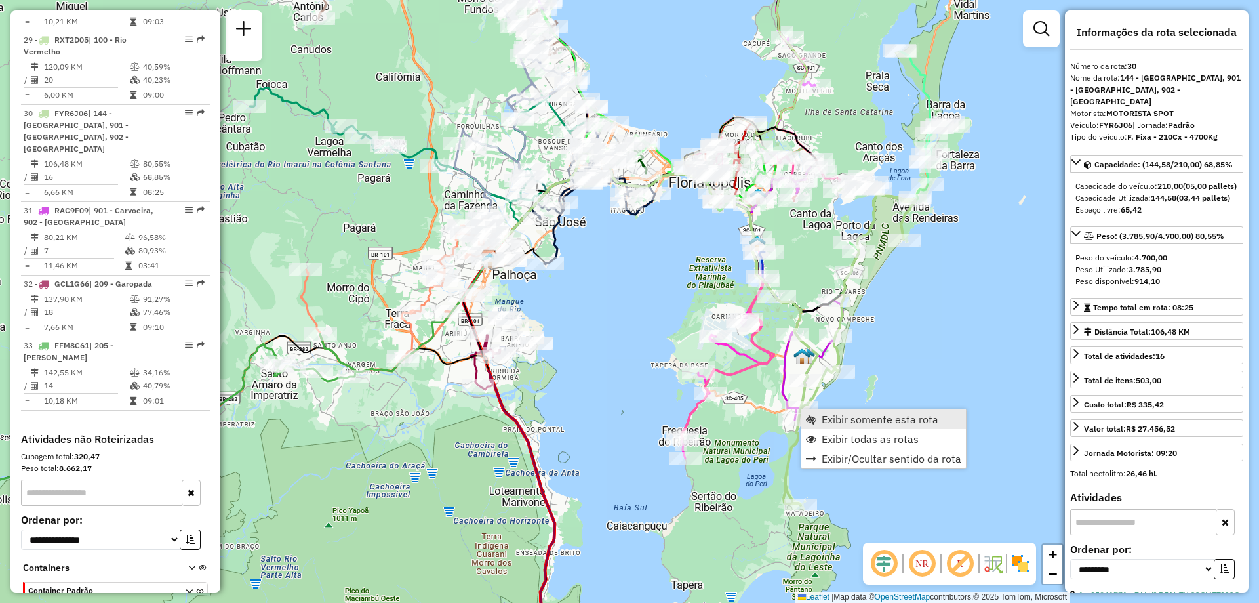
click at [818, 418] on link "Exibir somente esta rota" at bounding box center [883, 419] width 165 height 20
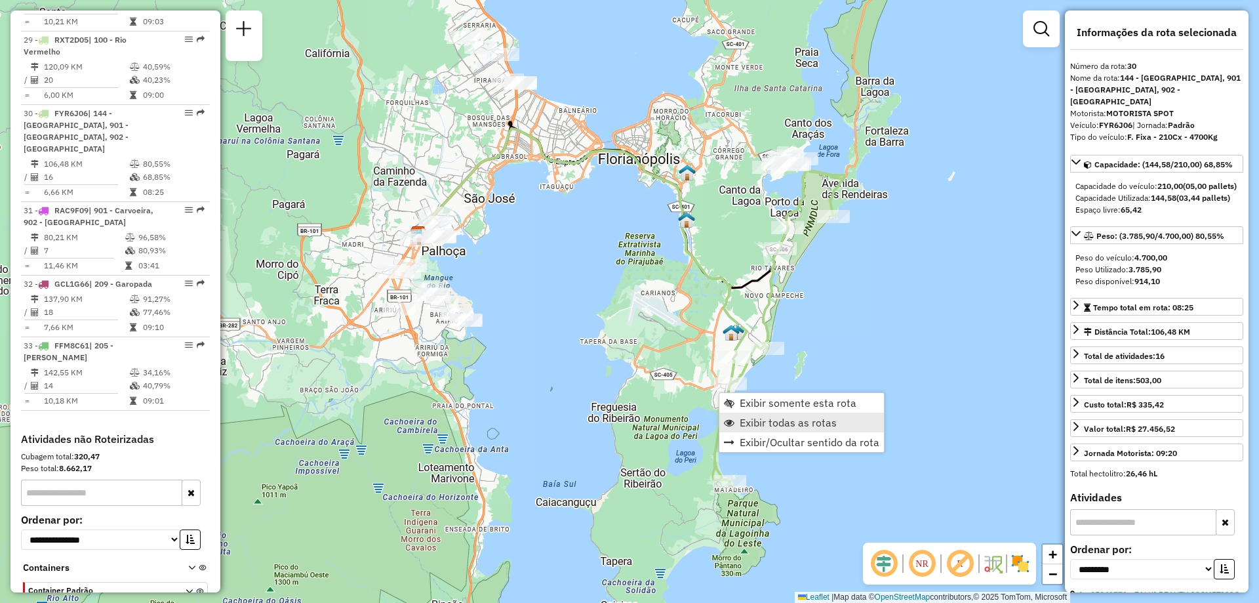
click at [771, 424] on span "Exibir todas as rotas" at bounding box center [788, 422] width 97 height 10
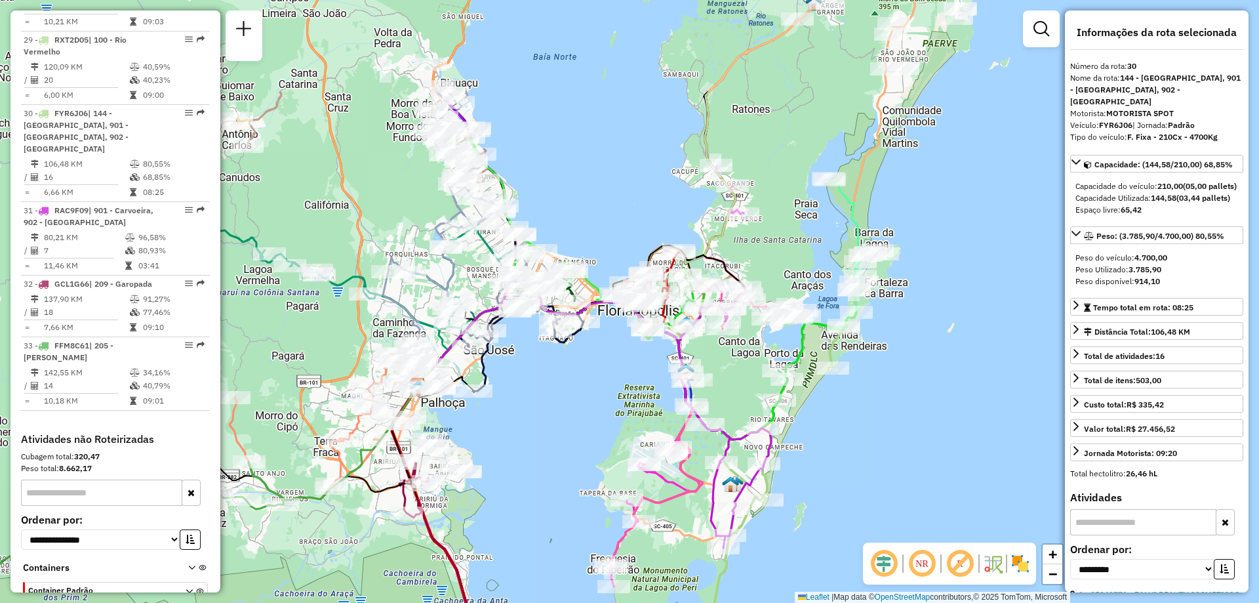
drag, startPoint x: 866, startPoint y: 328, endPoint x: 866, endPoint y: 483, distance: 155.4
click at [866, 483] on div "Janela de atendimento Grade de atendimento Capacidade Transportadoras Veículos …" at bounding box center [629, 301] width 1259 height 603
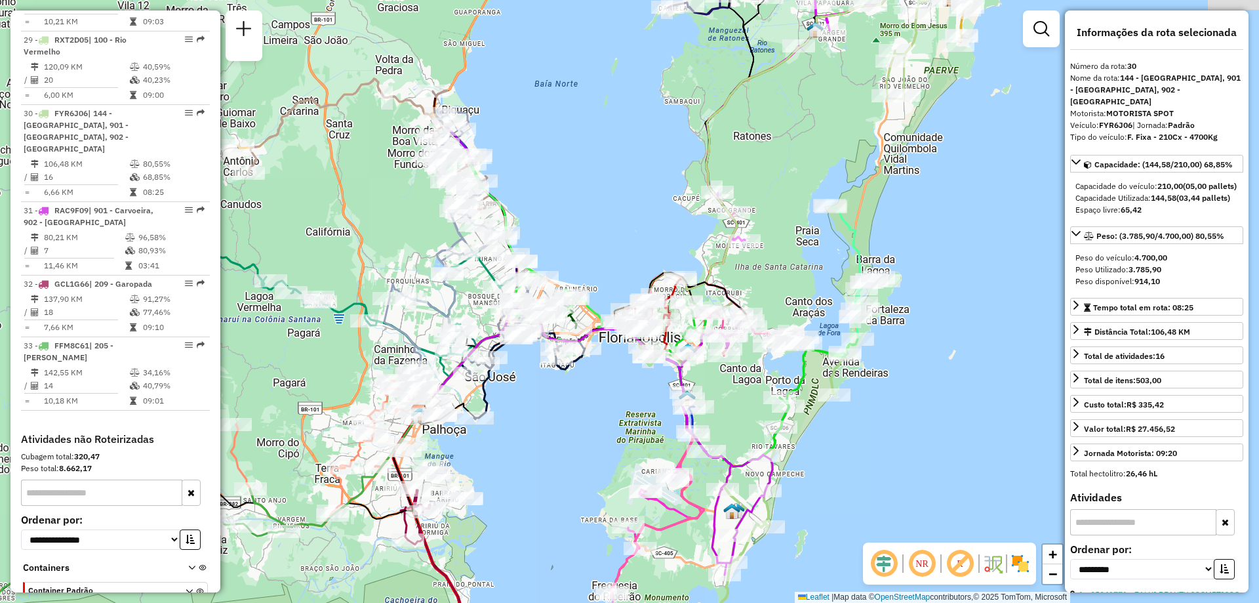
drag, startPoint x: 888, startPoint y: 335, endPoint x: 889, endPoint y: 437, distance: 102.3
click at [889, 437] on div "Janela de atendimento Grade de atendimento Capacidade Transportadoras Veículos …" at bounding box center [629, 301] width 1259 height 603
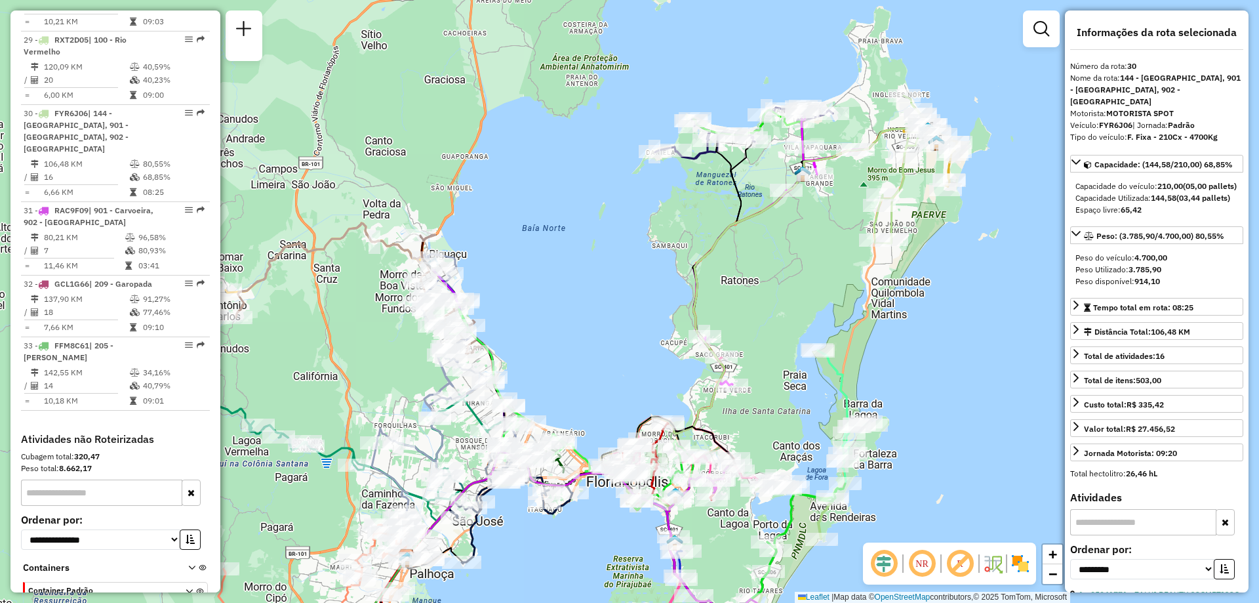
drag, startPoint x: 933, startPoint y: 287, endPoint x: 860, endPoint y: 371, distance: 111.5
click at [919, 356] on div "Janela de atendimento Grade de atendimento Capacidade Transportadoras Veículos …" at bounding box center [629, 301] width 1259 height 603
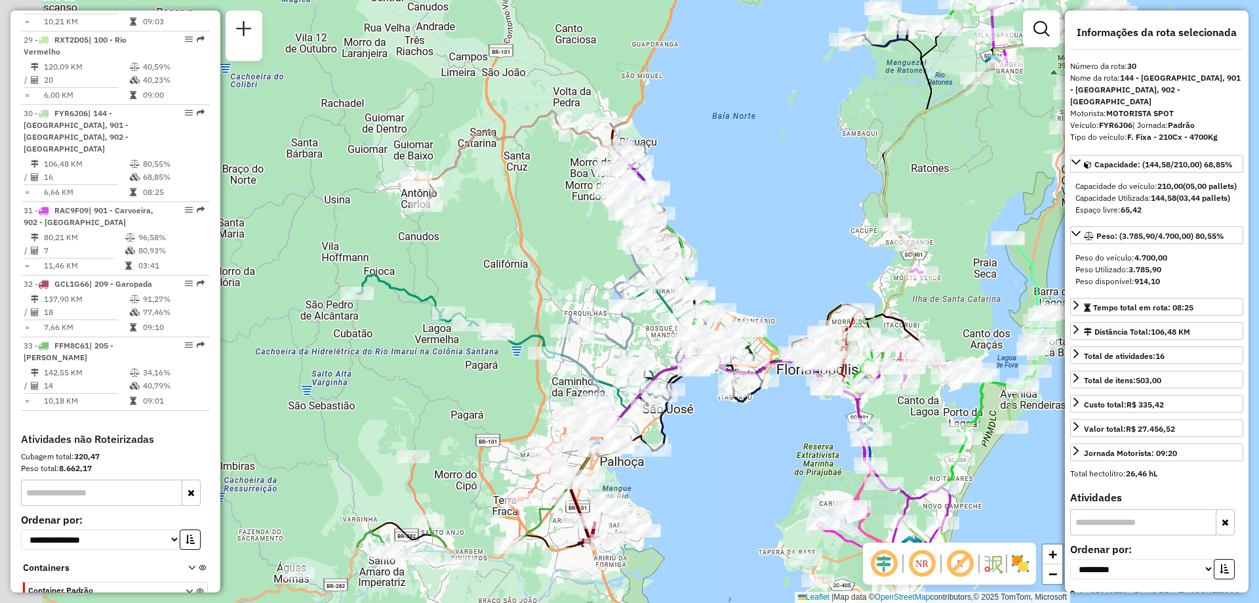
drag, startPoint x: 691, startPoint y: 294, endPoint x: 883, endPoint y: 178, distance: 224.8
click at [883, 178] on icon at bounding box center [855, 229] width 514 height 430
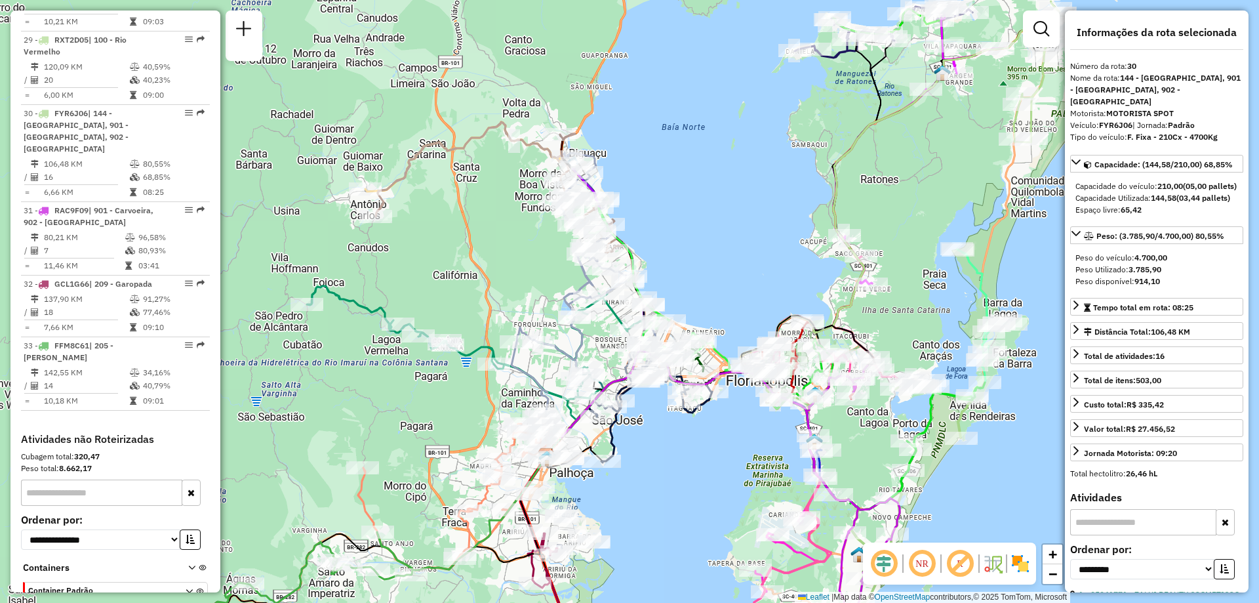
drag, startPoint x: 838, startPoint y: 205, endPoint x: 698, endPoint y: 161, distance: 146.4
click at [742, 216] on div "Janela de atendimento Grade de atendimento Capacidade Transportadoras Veículos …" at bounding box center [629, 301] width 1259 height 603
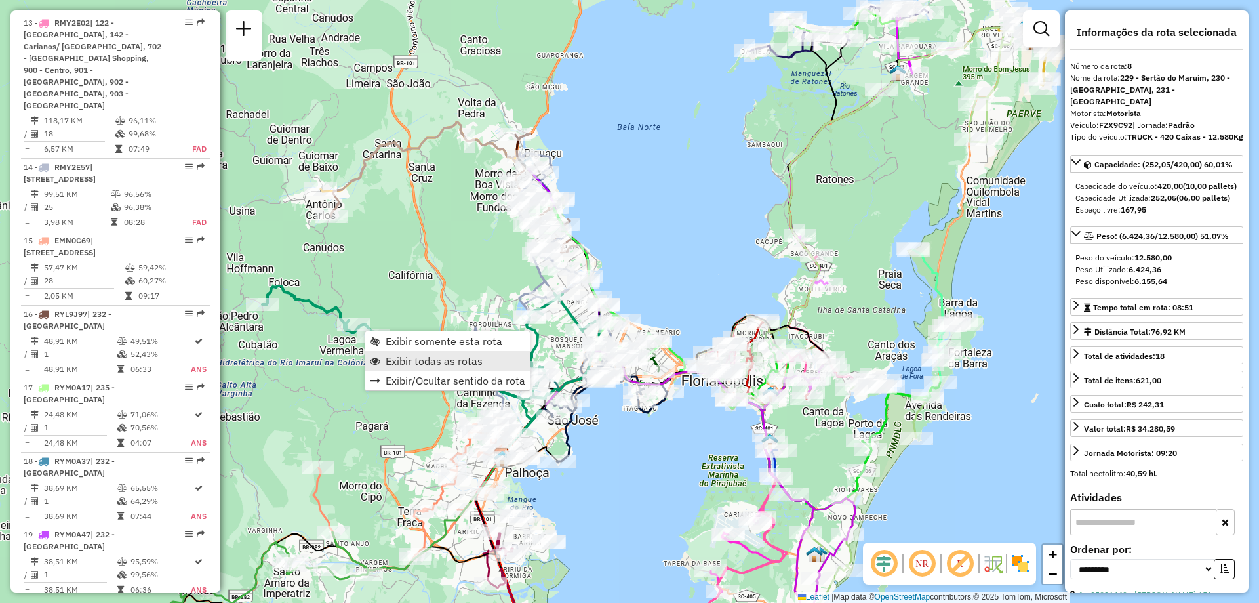
scroll to position [1052, 0]
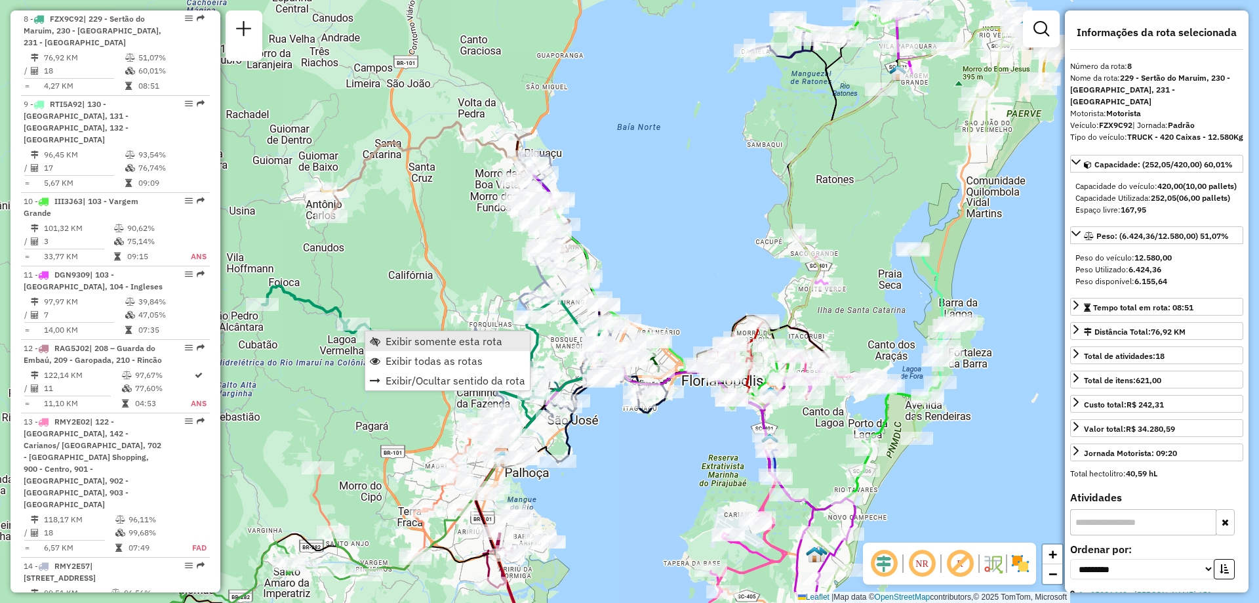
click at [453, 342] on span "Exibir somente esta rota" at bounding box center [444, 341] width 117 height 10
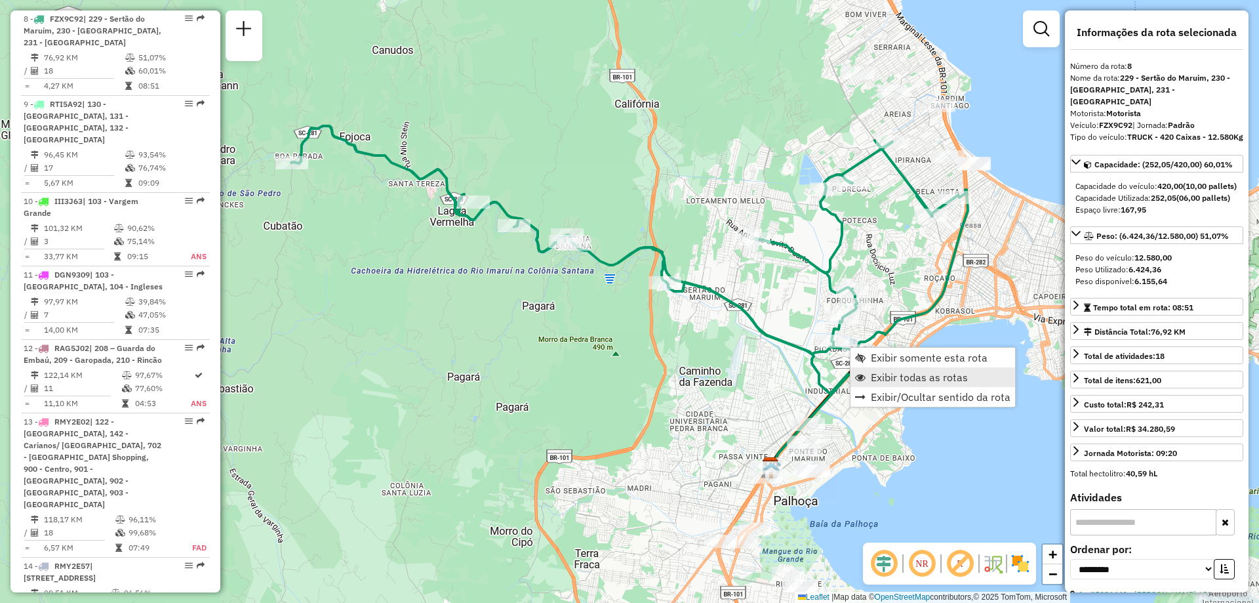
click at [956, 382] on span "Exibir todas as rotas" at bounding box center [919, 377] width 97 height 10
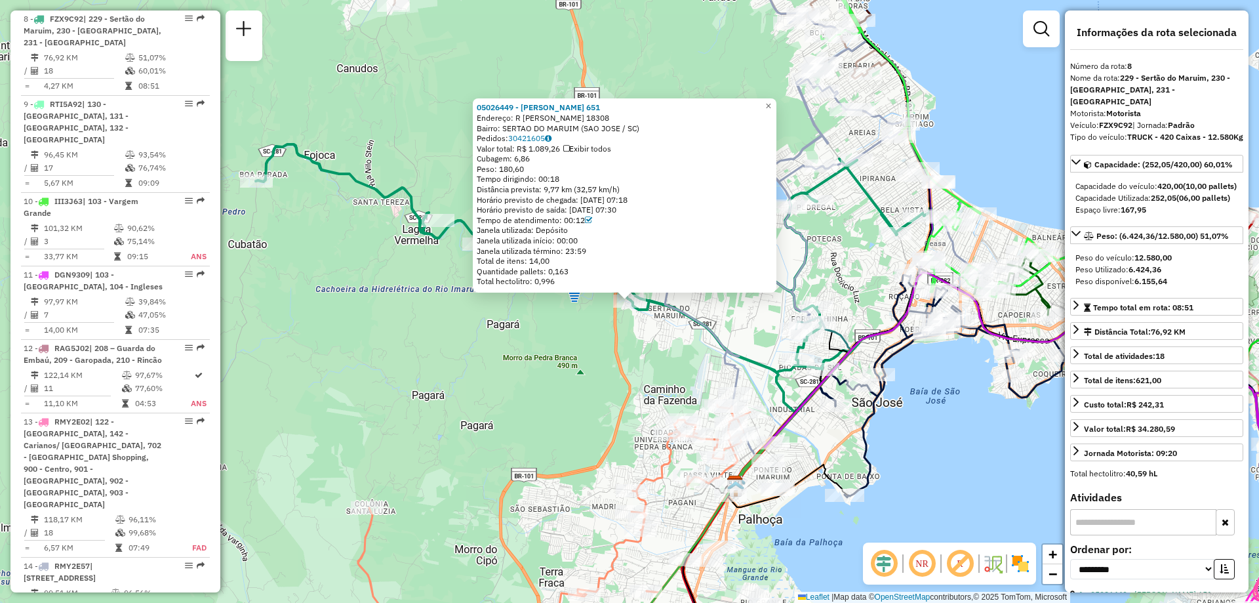
click at [953, 428] on div "05026449 - JOAO PAULO ALVES 651 Endereço: R Francisco Antônio da Silva 18308 Ba…" at bounding box center [629, 301] width 1259 height 603
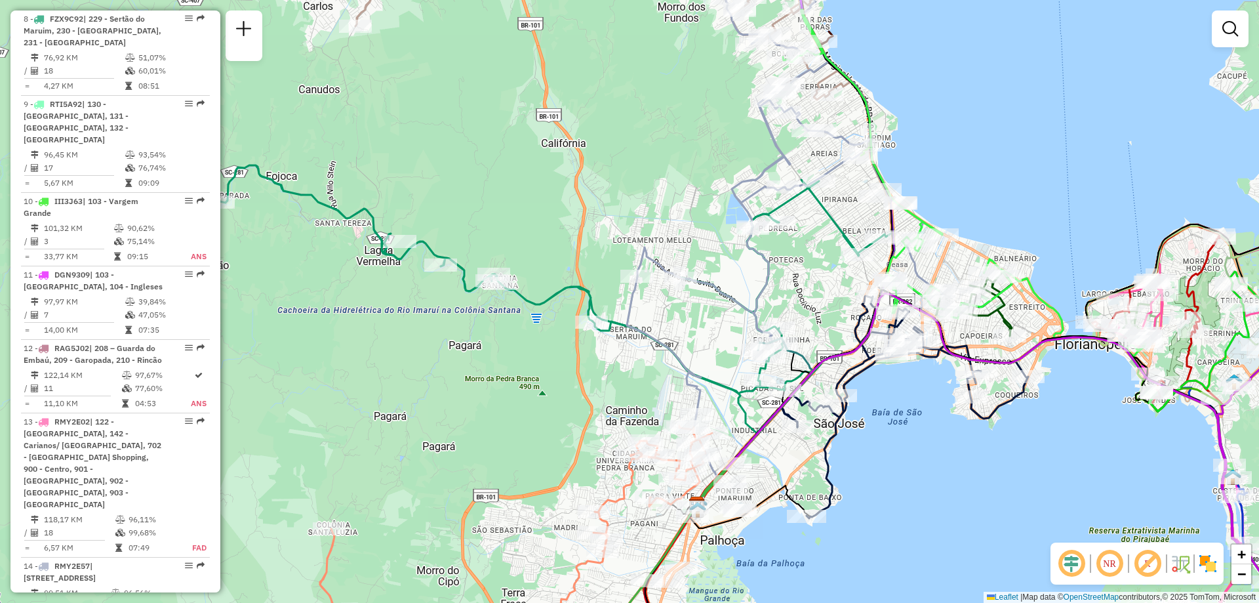
drag, startPoint x: 942, startPoint y: 479, endPoint x: 892, endPoint y: 508, distance: 57.6
click at [892, 508] on div "Janela de atendimento Grade de atendimento Capacidade Transportadoras Veículos …" at bounding box center [629, 301] width 1259 height 603
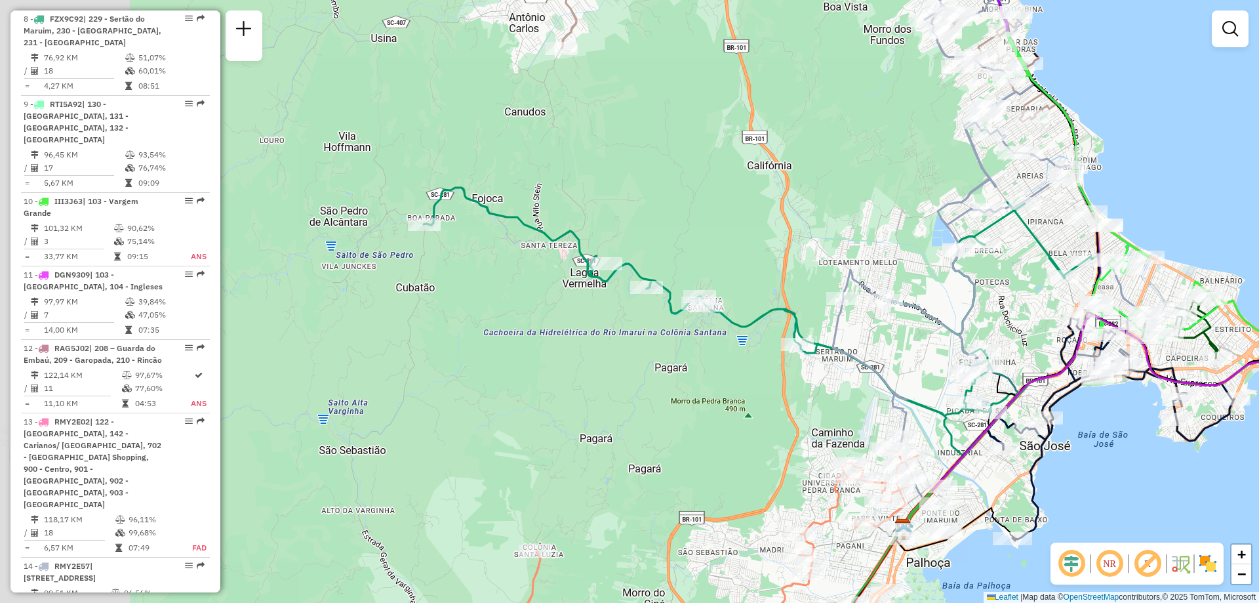
drag, startPoint x: 415, startPoint y: 407, endPoint x: 633, endPoint y: 421, distance: 218.2
click at [633, 421] on div "Janela de atendimento Grade de atendimento Capacidade Transportadoras Veículos …" at bounding box center [629, 301] width 1259 height 603
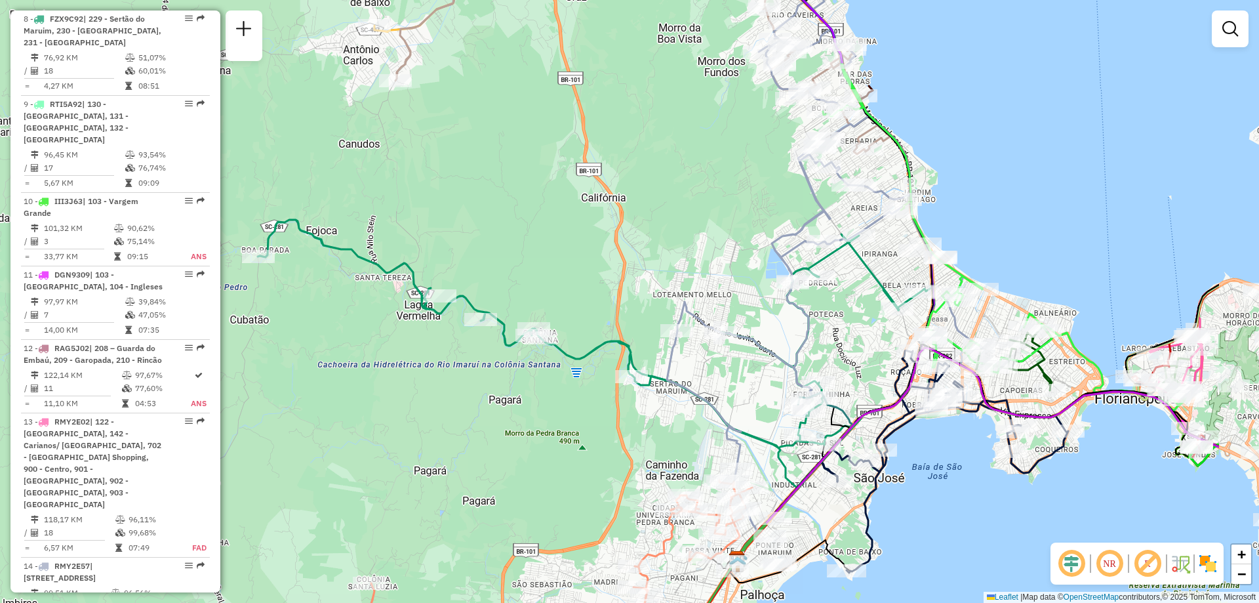
drag, startPoint x: 776, startPoint y: 439, endPoint x: 600, endPoint y: 469, distance: 178.2
click at [605, 469] on div "Janela de atendimento Grade de atendimento Capacidade Transportadoras Veículos …" at bounding box center [629, 301] width 1259 height 603
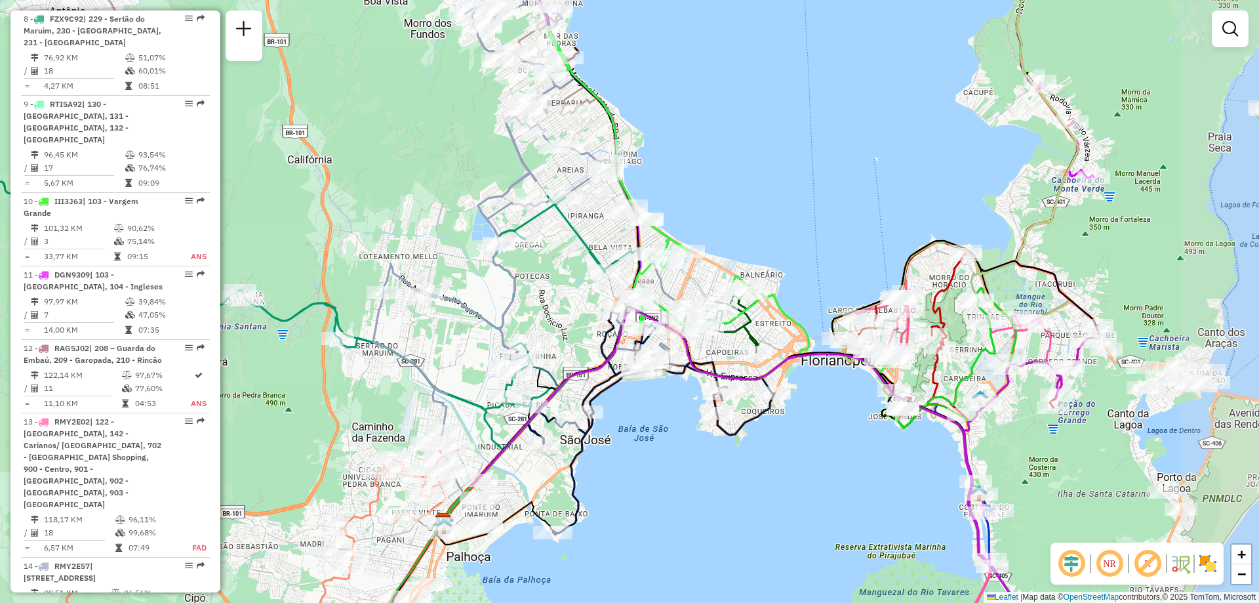
drag, startPoint x: 1002, startPoint y: 481, endPoint x: 717, endPoint y: 441, distance: 287.4
click at [717, 441] on div "Janela de atendimento Grade de atendimento Capacidade Transportadoras Veículos …" at bounding box center [629, 301] width 1259 height 603
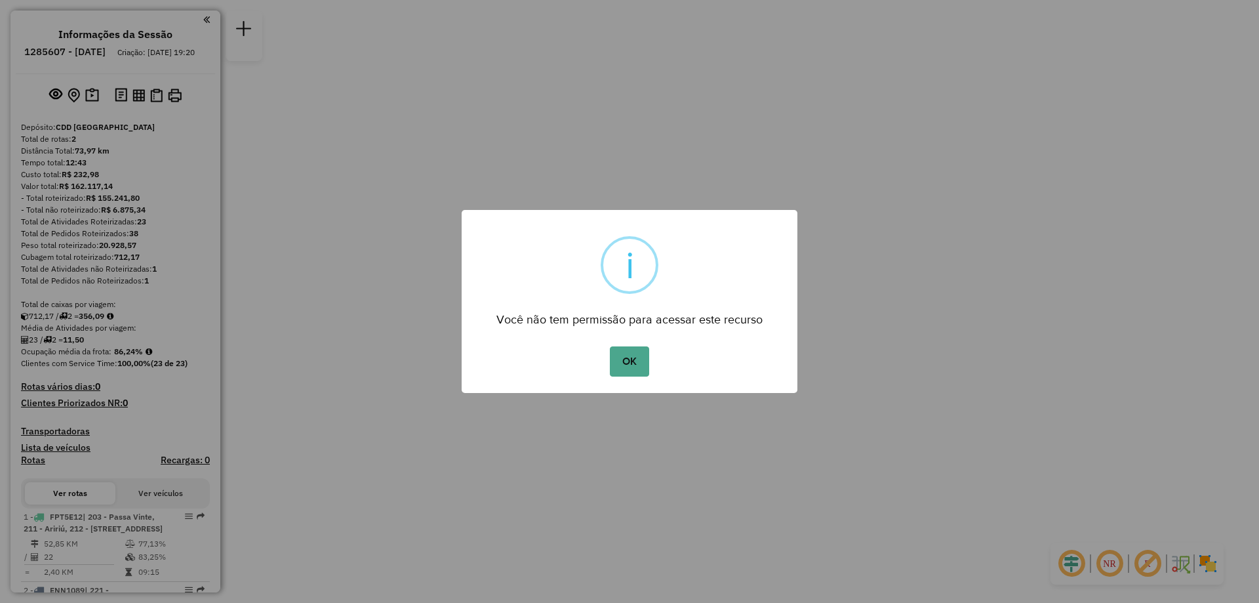
click at [609, 357] on div "OK No Cancel" at bounding box center [630, 361] width 336 height 37
click at [614, 363] on button "OK" at bounding box center [629, 361] width 39 height 30
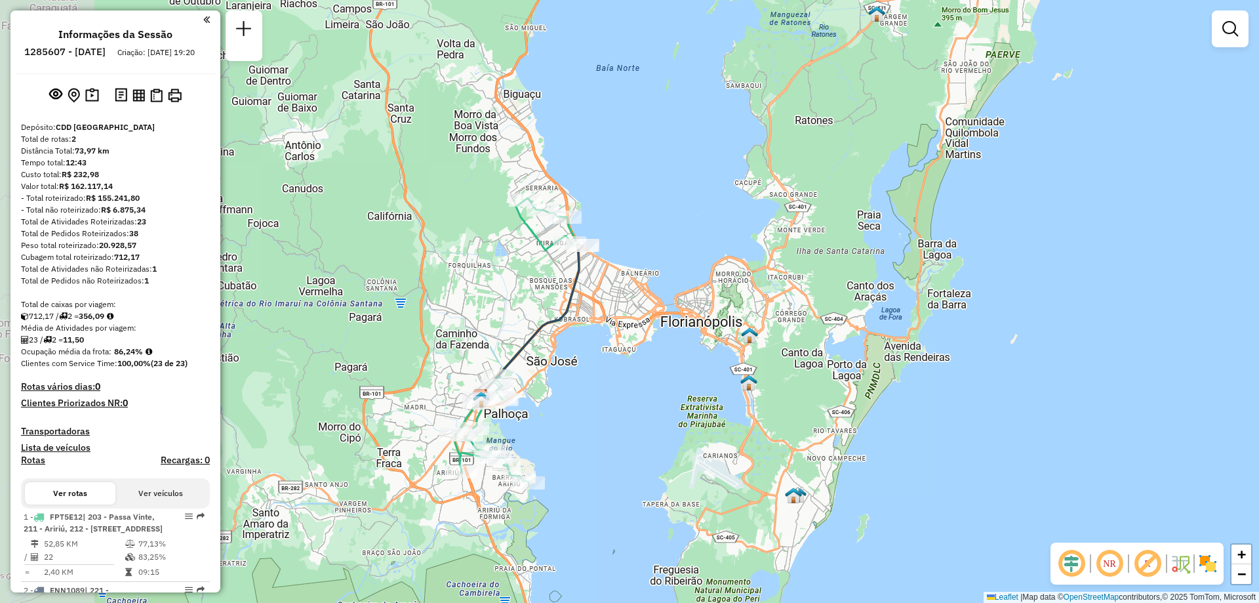
drag, startPoint x: 499, startPoint y: 334, endPoint x: 599, endPoint y: 407, distance: 124.0
click at [599, 407] on div "Janela de atendimento Grade de atendimento Capacidade Transportadoras Veículos …" at bounding box center [629, 301] width 1259 height 603
